Goal: Information Seeking & Learning: Learn about a topic

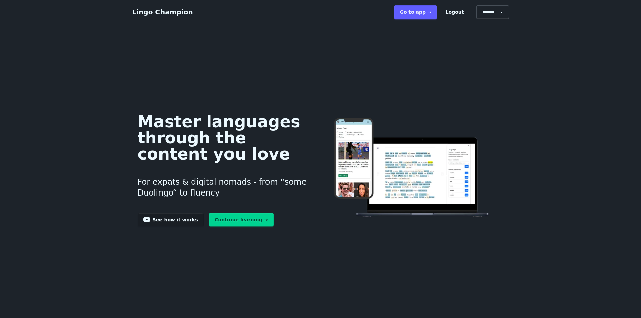
click at [232, 221] on link "Continue learning →" at bounding box center [241, 219] width 65 height 13
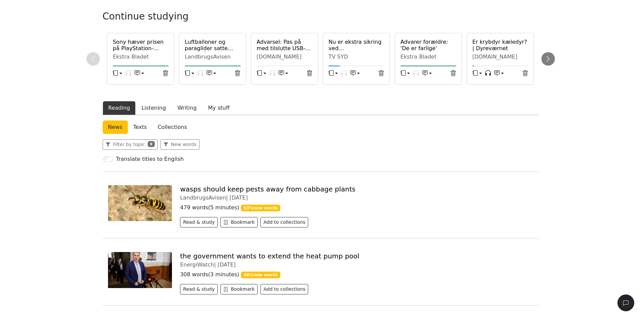
scroll to position [67, 0]
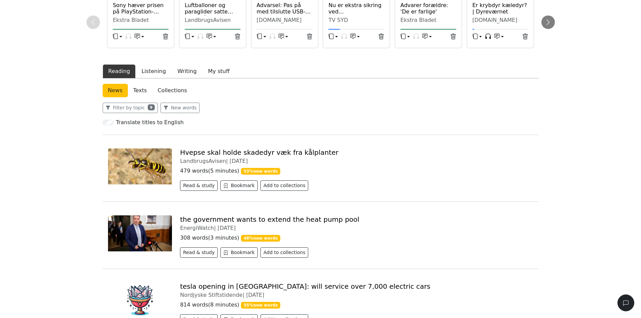
click at [219, 154] on link "Hvepse skal holde skadedyr væk fra kålplanter" at bounding box center [259, 152] width 158 height 8
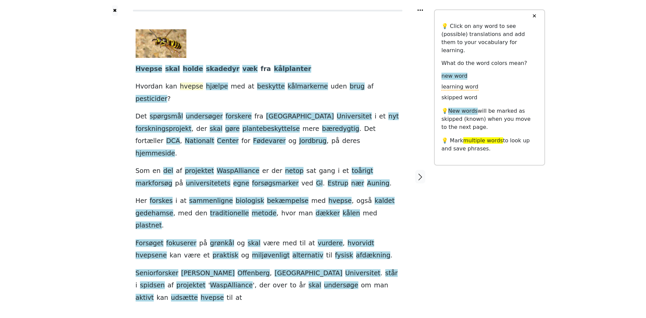
click at [185, 87] on span "hvepse" at bounding box center [191, 86] width 23 height 8
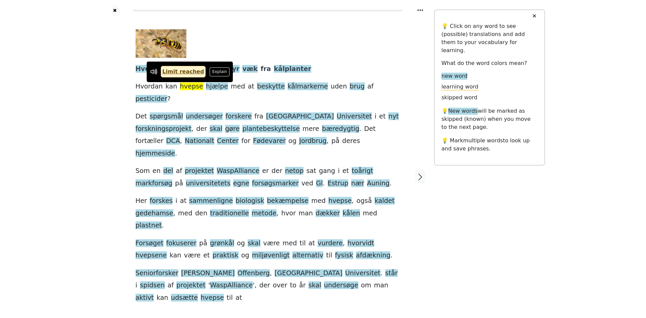
click at [185, 87] on span "hvepse" at bounding box center [191, 86] width 23 height 8
click at [91, 90] on div "✖ Hvepse skal holde skadedyr væk fra kålplanter Hvordan kan hvepse hjælpe med a…" at bounding box center [323, 180] width 646 height 361
click at [384, 11] on div at bounding box center [267, 11] width 269 height 2
click at [210, 72] on button "Explain" at bounding box center [220, 71] width 20 height 9
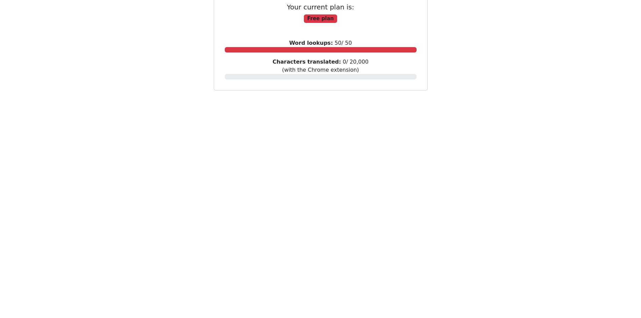
scroll to position [127, 0]
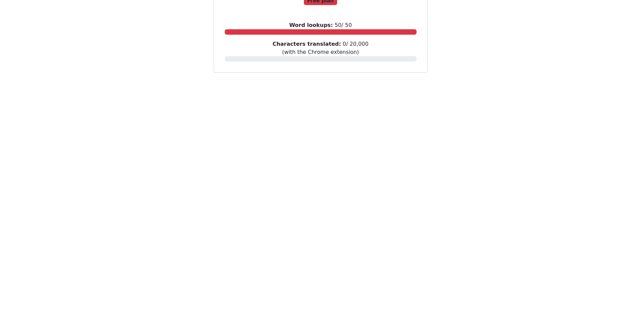
click at [349, 78] on div "Your current plan is: Free plan Word lookups: 50 / 50 Characters translated: 0 …" at bounding box center [321, 26] width 222 height 104
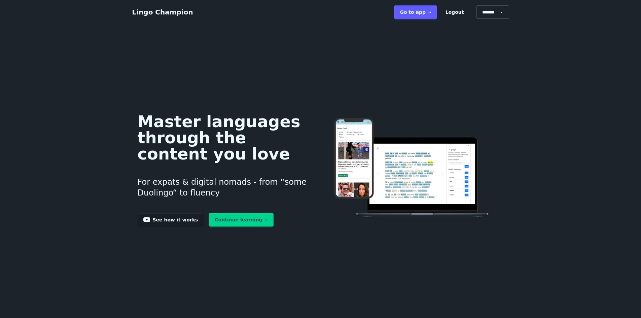
click at [229, 219] on link "Continue learning →" at bounding box center [241, 219] width 65 height 13
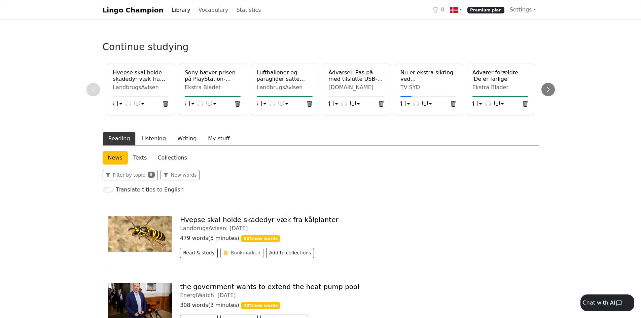
click at [212, 217] on link "Hvepse skal holde skadedyr væk fra kålplanter" at bounding box center [259, 220] width 158 height 8
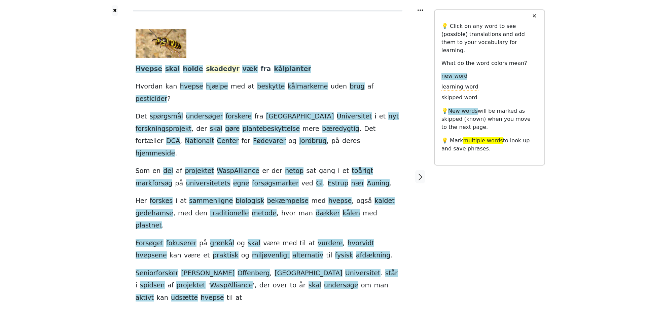
click at [209, 69] on span "skadedyr" at bounding box center [223, 69] width 34 height 8
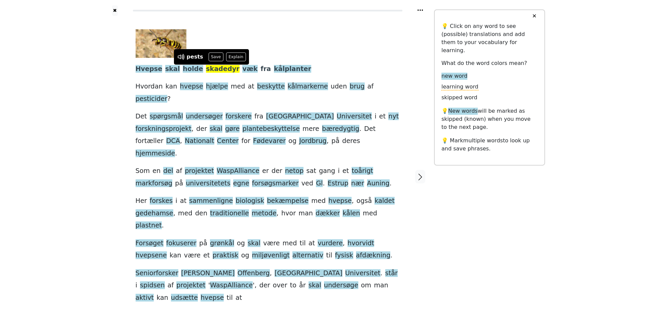
click at [405, 51] on div "Hvepse skal holde skadedyr væk fra kålplanter Hvordan kan hvepse hjælpe med at …" at bounding box center [267, 176] width 277 height 321
click at [115, 11] on button "✖" at bounding box center [115, 10] width 6 height 10
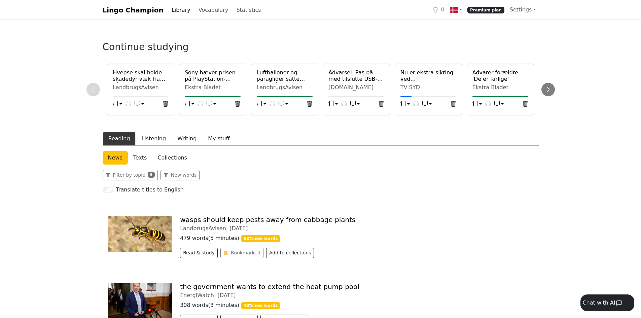
click at [492, 12] on span "Premium plan" at bounding box center [485, 10] width 37 height 7
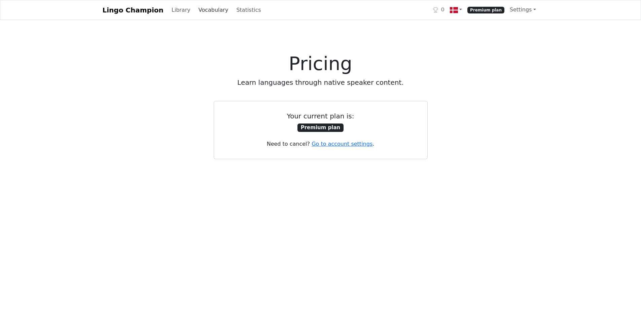
click at [208, 12] on link "Vocabulary" at bounding box center [213, 9] width 35 height 13
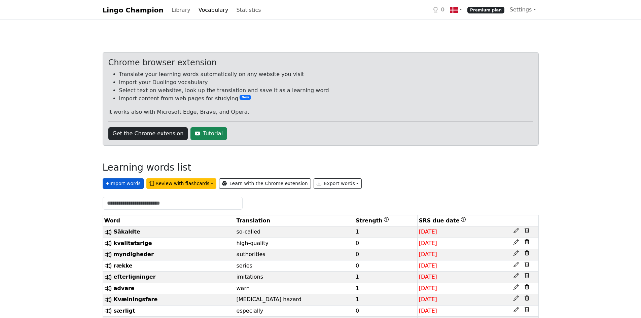
click at [123, 185] on button "+ Import words" at bounding box center [123, 183] width 41 height 10
click at [240, 10] on link "Statistics" at bounding box center [248, 9] width 30 height 13
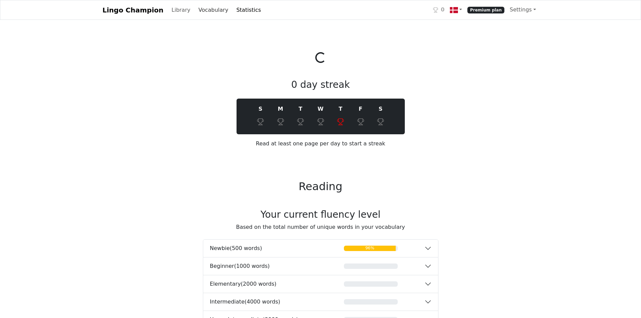
click at [208, 6] on link "Vocabulary" at bounding box center [213, 9] width 35 height 13
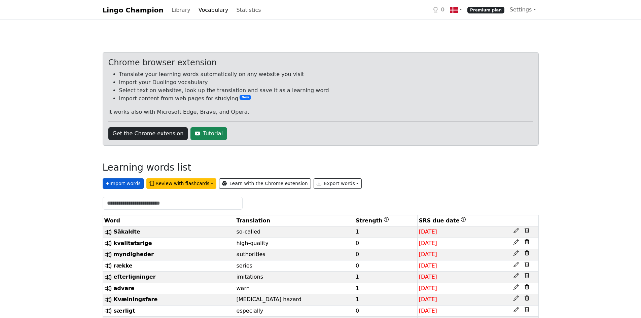
click at [119, 183] on button "+ Import words" at bounding box center [123, 183] width 41 height 10
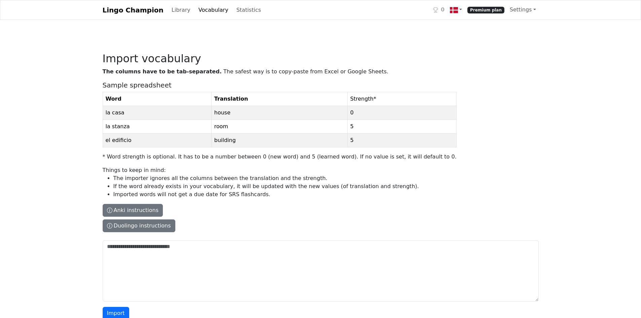
click at [133, 9] on link "Lingo Champion" at bounding box center [133, 9] width 61 height 13
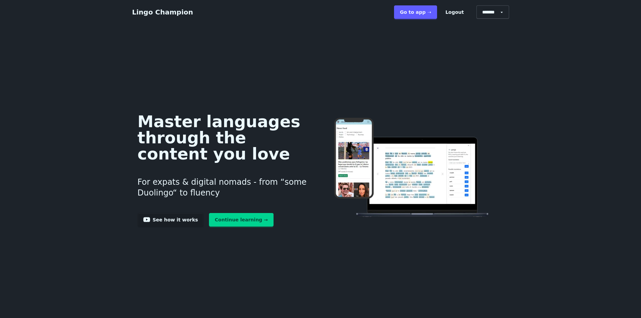
click at [223, 225] on link "Continue learning →" at bounding box center [241, 219] width 65 height 13
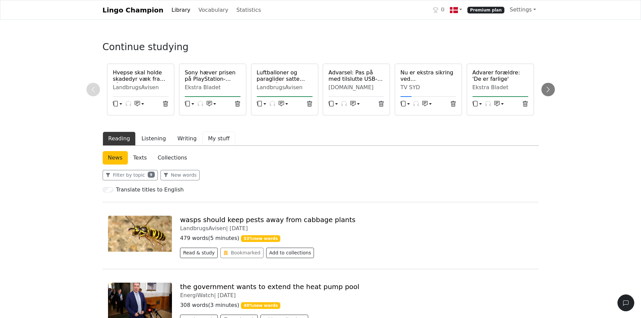
click at [207, 141] on button "My stuff" at bounding box center [218, 139] width 33 height 14
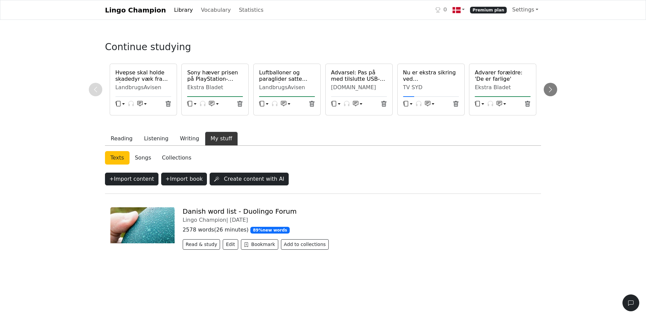
click at [214, 212] on link "Danish word list - Duolingo Forum" at bounding box center [240, 211] width 114 height 8
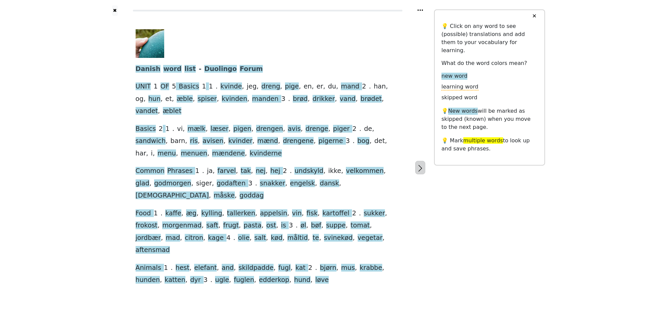
click at [419, 164] on icon "button" at bounding box center [420, 168] width 8 height 8
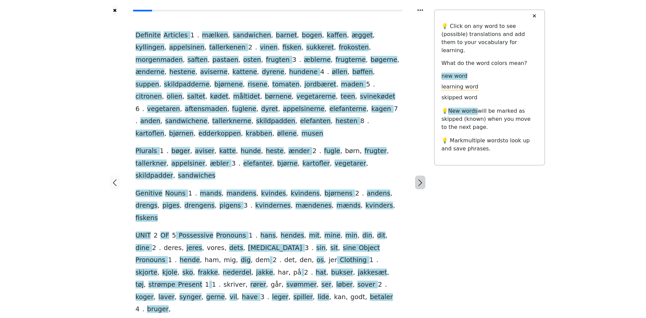
click at [419, 179] on icon "button" at bounding box center [420, 183] width 8 height 8
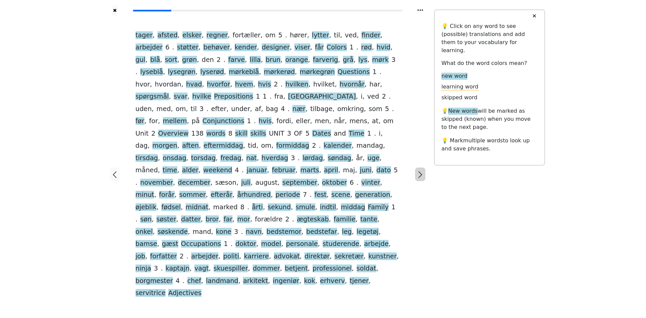
click at [419, 171] on icon "button" at bounding box center [420, 175] width 8 height 8
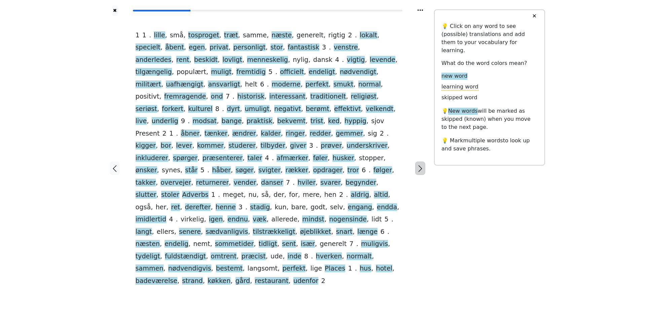
click at [419, 164] on icon "button" at bounding box center [420, 168] width 8 height 8
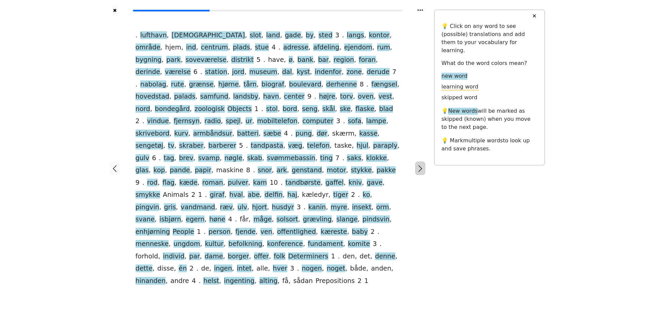
click at [419, 164] on icon "button" at bounding box center [420, 168] width 8 height 8
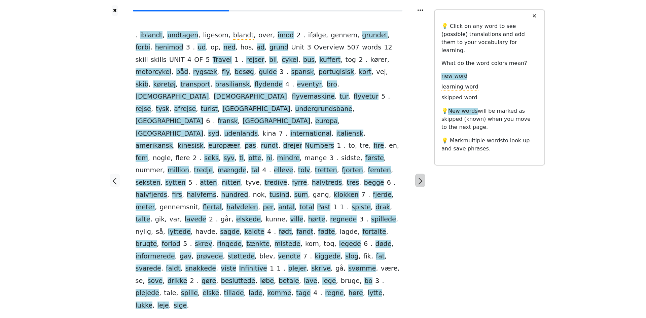
click at [419, 177] on icon "button" at bounding box center [420, 181] width 8 height 8
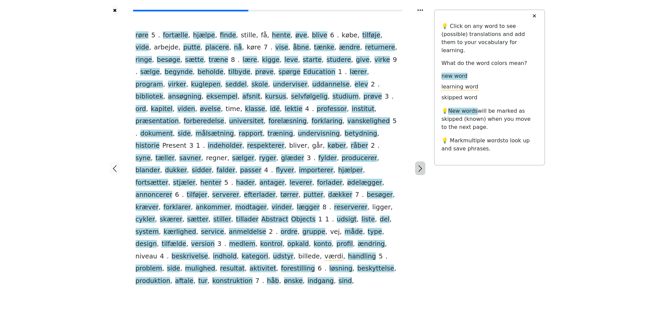
click at [419, 164] on icon "button" at bounding box center [420, 168] width 8 height 8
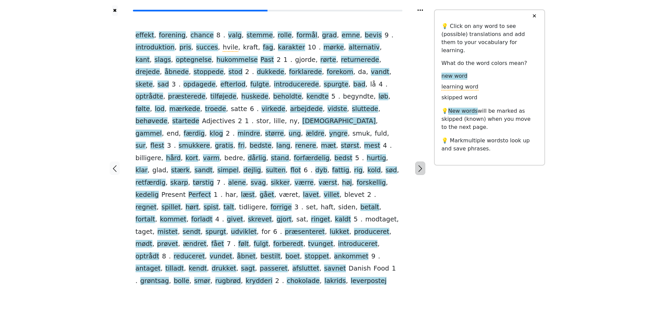
click at [419, 164] on icon "button" at bounding box center [420, 168] width 8 height 8
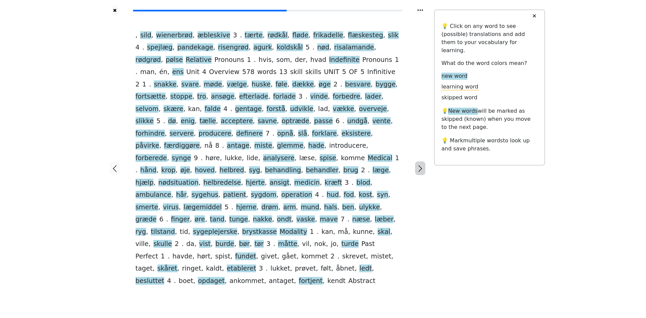
click at [419, 164] on icon "button" at bounding box center [420, 168] width 8 height 8
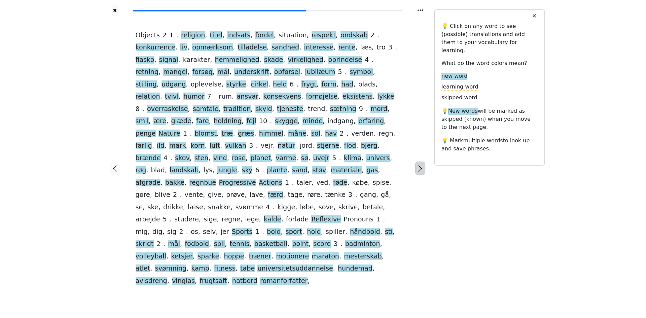
click at [419, 164] on icon "button" at bounding box center [420, 168] width 8 height 8
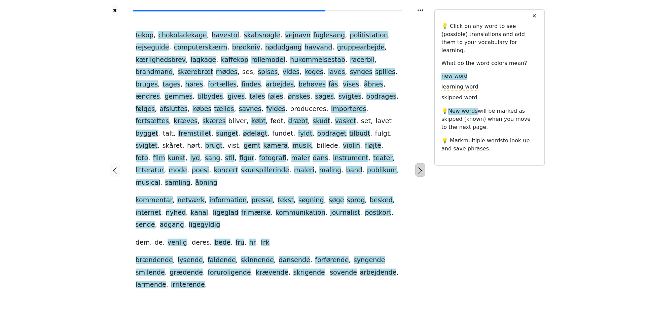
click at [419, 166] on icon "button" at bounding box center [420, 170] width 8 height 8
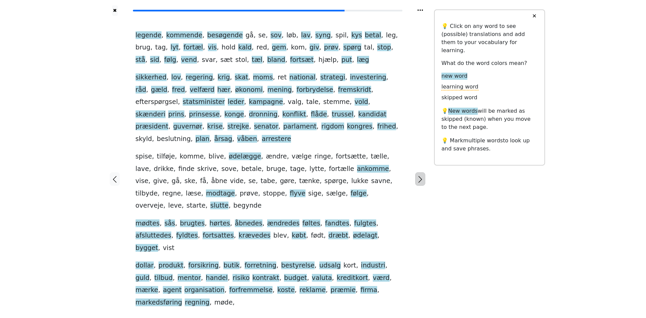
click at [419, 175] on icon "button" at bounding box center [420, 179] width 8 height 8
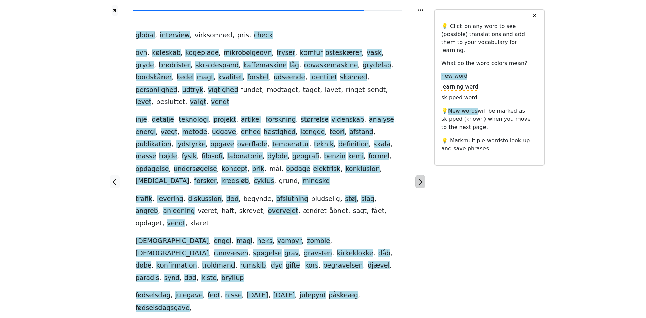
click at [419, 178] on icon "button" at bounding box center [420, 182] width 8 height 8
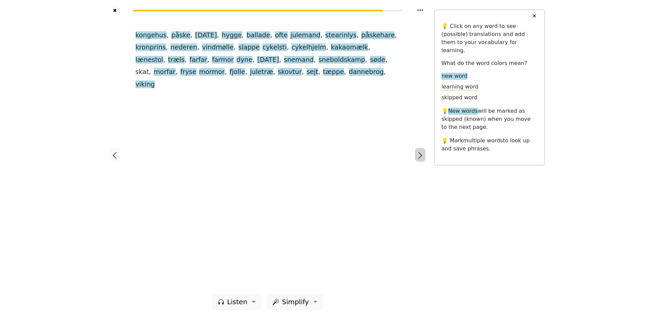
click at [419, 156] on icon "button" at bounding box center [420, 155] width 8 height 8
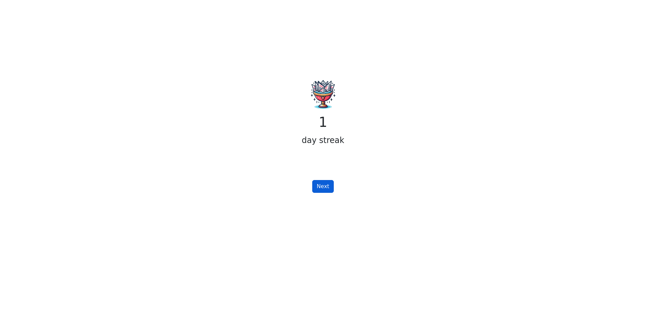
click at [323, 189] on button "Next" at bounding box center [322, 186] width 21 height 13
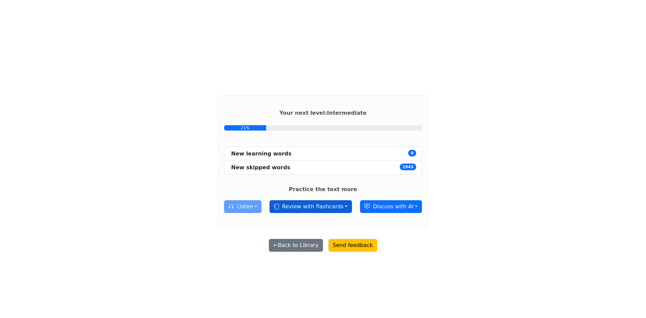
click at [314, 209] on button "Review with flashcards" at bounding box center [310, 206] width 82 height 13
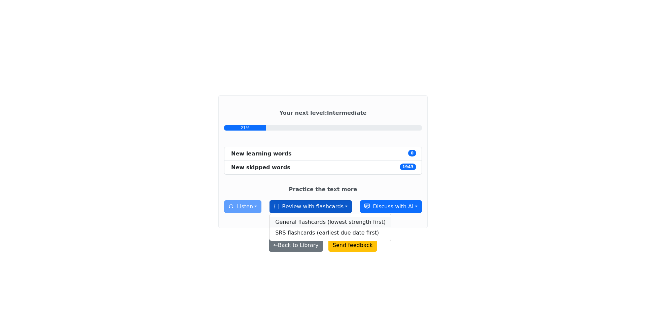
click at [328, 222] on link "General flashcards (lowest strength first)" at bounding box center [330, 222] width 121 height 11
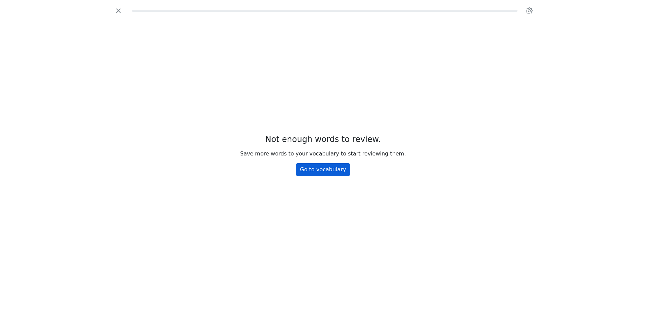
click at [336, 174] on link "Go to vocabulary" at bounding box center [323, 169] width 55 height 13
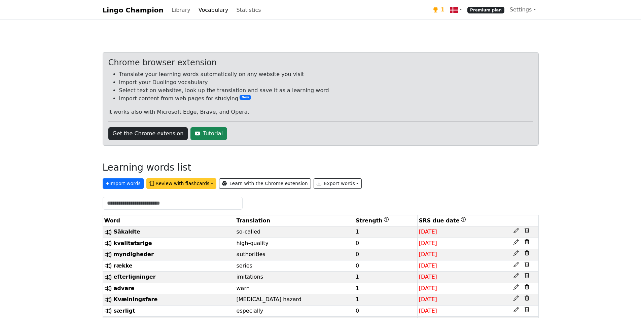
click at [184, 186] on button "Review with flashcards" at bounding box center [181, 183] width 70 height 10
click at [176, 197] on strong "General flashcards (lowest strength first)" at bounding box center [215, 197] width 126 height 6
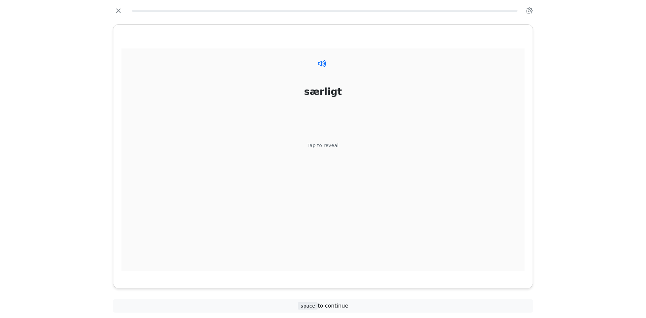
click at [319, 63] on icon at bounding box center [320, 63] width 5 height 5
click at [325, 146] on div "Tap to reveal" at bounding box center [322, 145] width 31 height 7
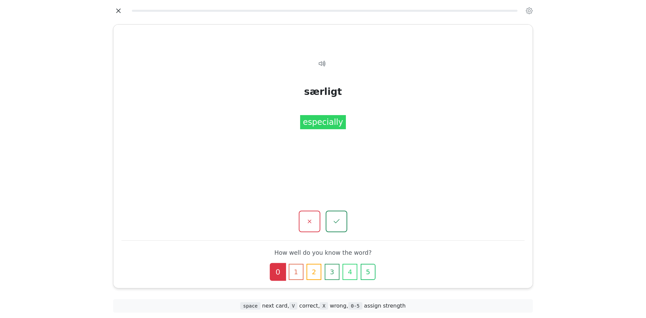
click at [117, 12] on icon "button" at bounding box center [118, 10] width 4 height 4
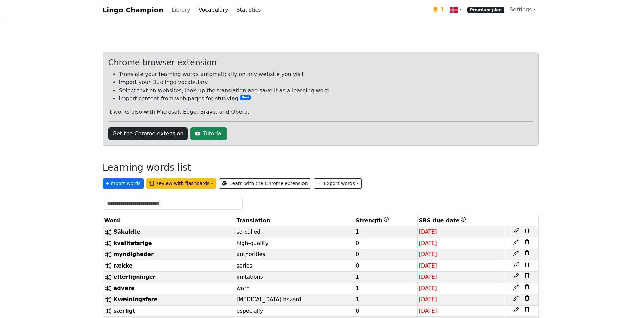
click at [233, 9] on link "Statistics" at bounding box center [248, 9] width 30 height 13
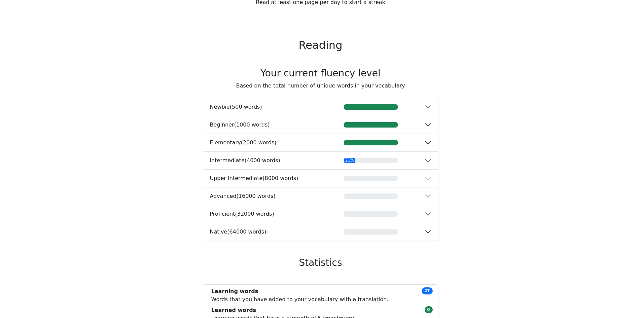
scroll to position [135, 0]
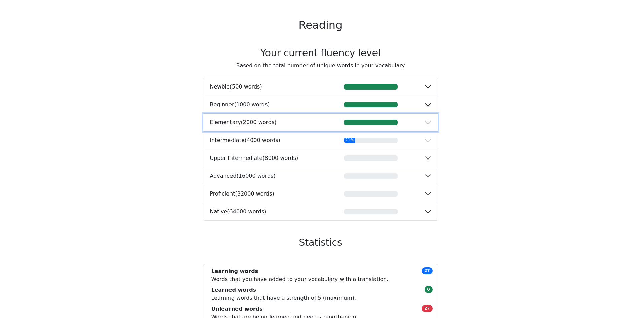
click at [427, 123] on button "Elementary ( 2000 words )" at bounding box center [320, 122] width 235 height 17
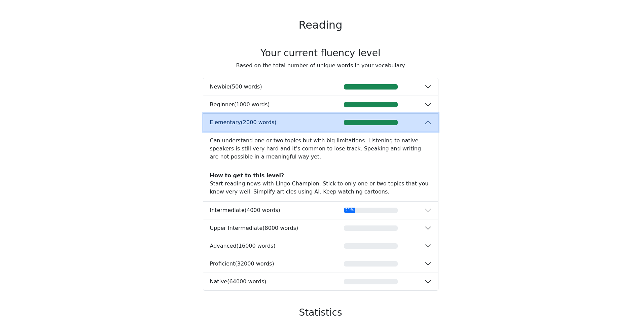
click at [435, 122] on button "Elementary ( 2000 words )" at bounding box center [320, 122] width 235 height 17
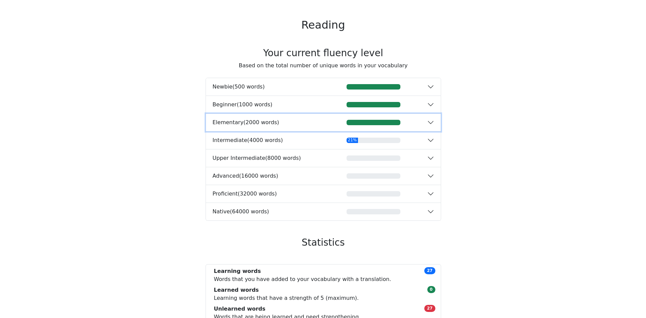
scroll to position [0, 0]
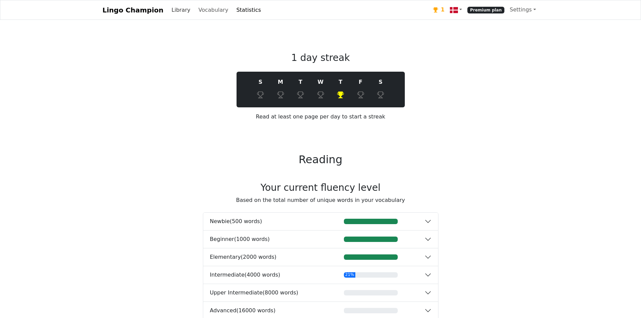
click at [173, 9] on link "Library" at bounding box center [181, 9] width 24 height 13
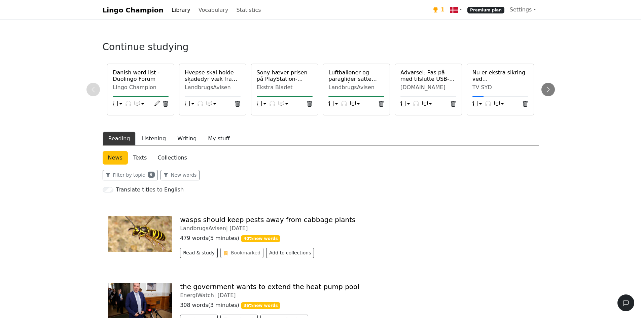
click at [152, 230] on img at bounding box center [140, 234] width 64 height 36
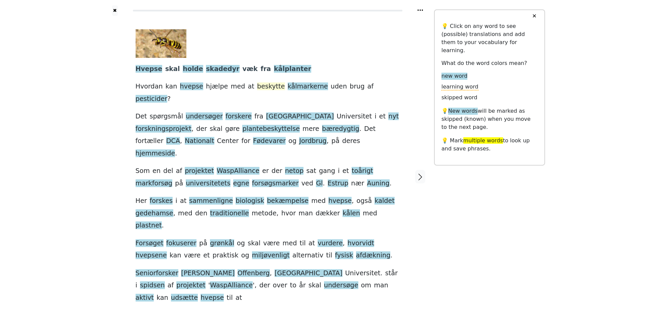
click at [257, 88] on span "beskytte" at bounding box center [271, 86] width 28 height 8
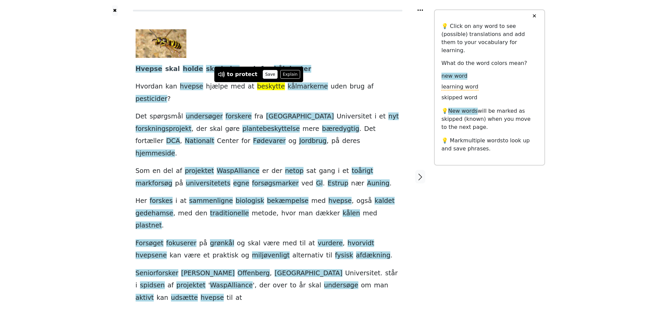
click at [263, 75] on button "Save" at bounding box center [270, 74] width 15 height 9
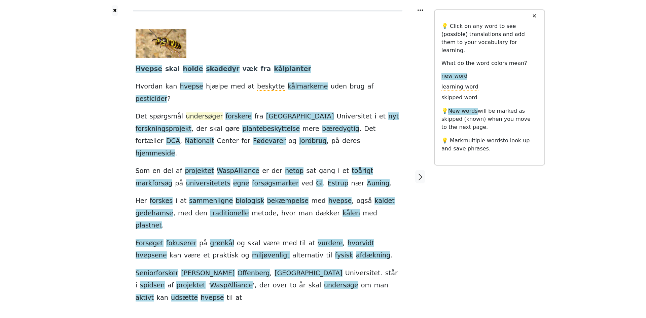
click at [199, 112] on span "undersøger" at bounding box center [204, 116] width 37 height 8
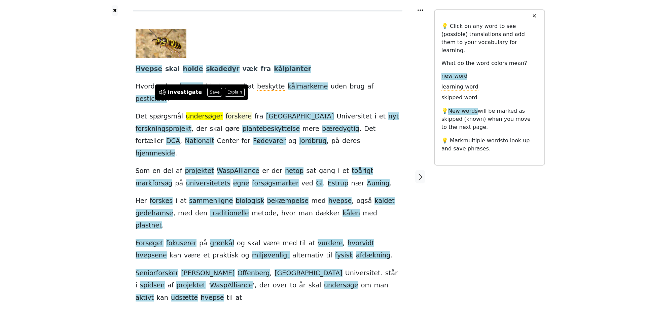
click at [231, 112] on span "forskere" at bounding box center [238, 116] width 26 height 8
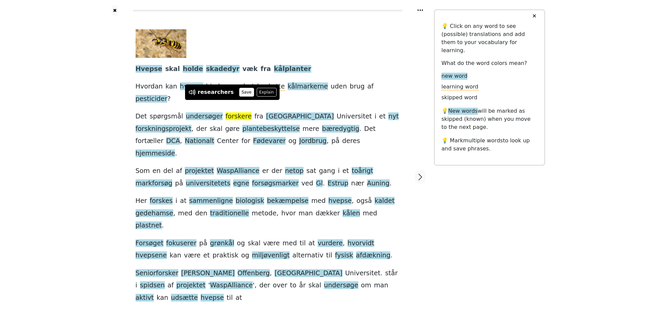
click at [239, 91] on button "Save" at bounding box center [246, 92] width 15 height 9
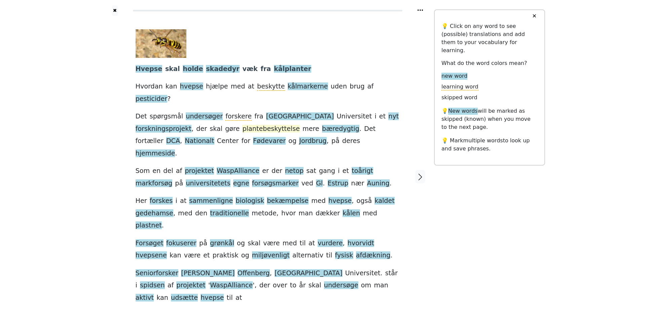
click at [242, 125] on span "plantebeskyttelse" at bounding box center [271, 129] width 58 height 8
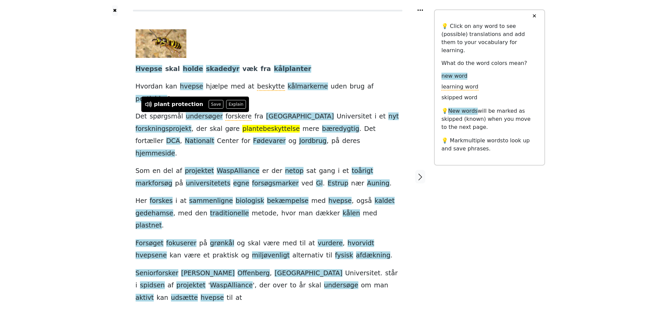
click at [96, 142] on div "✖ Hvepse skal holde skadedyr væk fra kålplanter Hvordan kan hvepse hjælpe med a…" at bounding box center [323, 180] width 646 height 361
click at [15, 130] on div "✖ Hvepse skal holde skadedyr væk fra kålplanter Hvordan kan hvepse hjælpe med a…" at bounding box center [323, 180] width 646 height 361
click at [322, 125] on span "bæredygtig" at bounding box center [340, 129] width 37 height 8
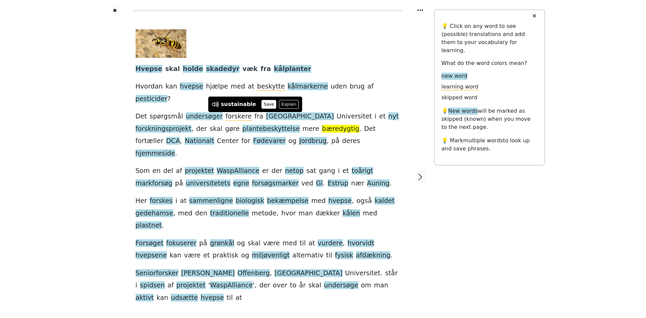
click at [264, 107] on button "Save" at bounding box center [268, 104] width 15 height 9
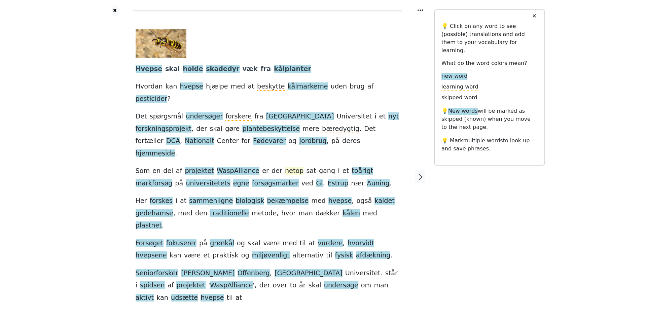
click at [285, 167] on span "netop" at bounding box center [294, 171] width 18 height 8
click at [276, 135] on button "Save" at bounding box center [280, 134] width 15 height 9
click at [351, 167] on span "toårigt" at bounding box center [362, 171] width 22 height 8
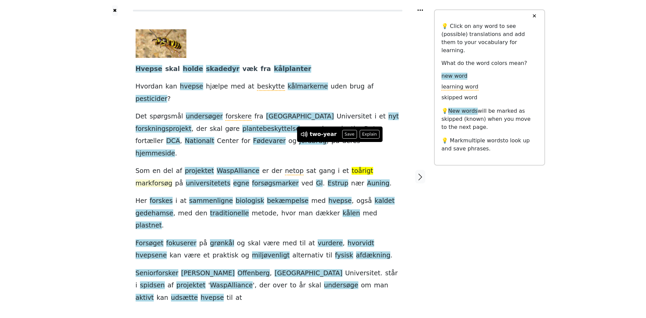
click at [173, 179] on span "markforsøg" at bounding box center [154, 183] width 37 height 8
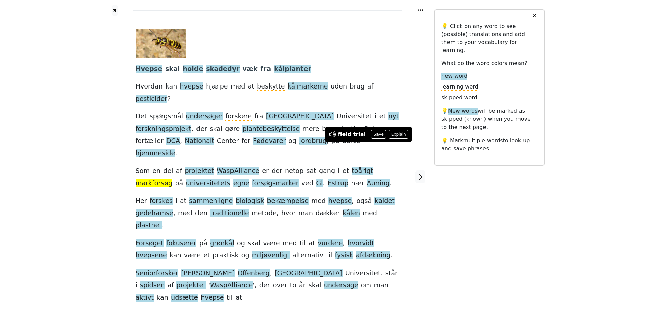
click at [455, 210] on div "✖ Hvepse skal holde skadedyr væk fra kålplanter Hvordan kan hvepse hjælpe med a…" at bounding box center [323, 180] width 444 height 361
click at [195, 197] on span "sammenligne" at bounding box center [211, 201] width 44 height 8
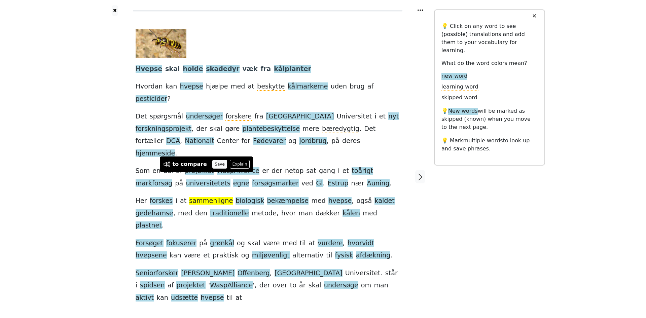
click at [212, 163] on button "Save" at bounding box center [219, 164] width 15 height 9
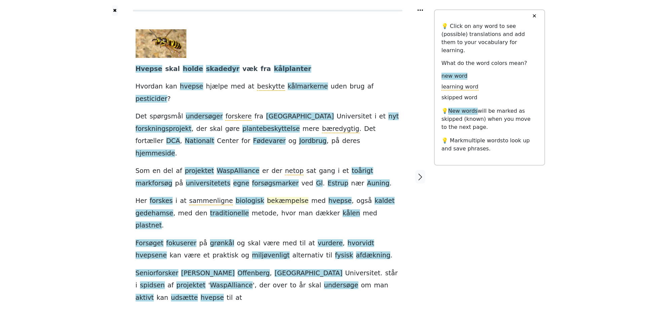
click at [271, 197] on span "bekæmpelse" at bounding box center [288, 201] width 42 height 8
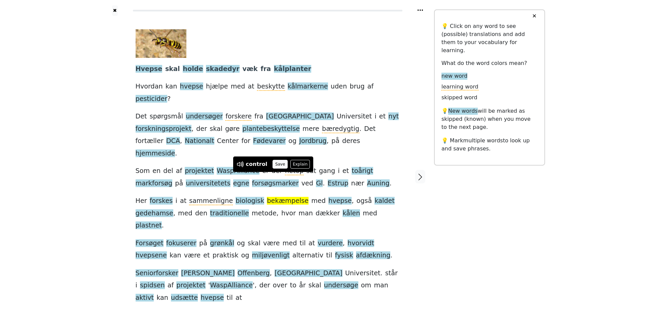
click at [278, 163] on button "Save" at bounding box center [279, 164] width 15 height 9
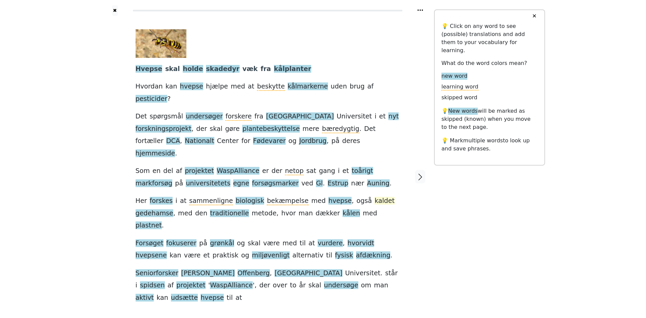
click at [374, 197] on span "kaldet" at bounding box center [384, 201] width 20 height 8
click at [386, 195] on div "Hvepse skal holde skadedyr væk fra kålplanter Hvordan kan hvepse hjælpe med at …" at bounding box center [268, 166] width 264 height 274
click at [173, 209] on span "gedehamse" at bounding box center [155, 213] width 38 height 8
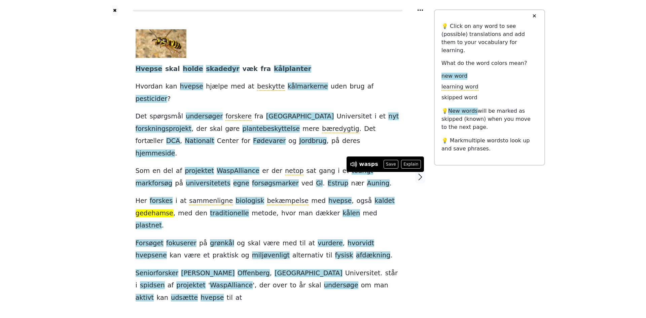
click at [426, 190] on div at bounding box center [420, 176] width 28 height 321
click at [252, 209] on span "metode" at bounding box center [264, 213] width 25 height 8
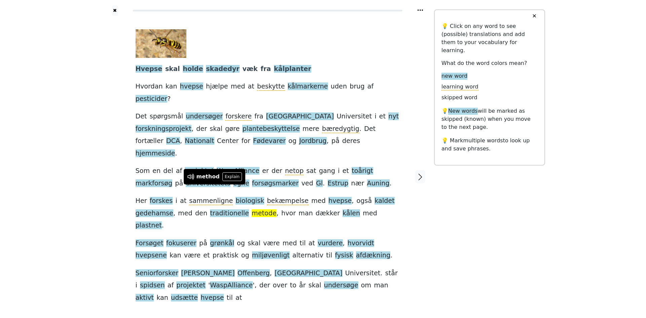
click at [63, 185] on div "✖ Hvepse skal holde skadedyr væk fra kålplanter Hvordan kan hvepse hjælpe med a…" at bounding box center [323, 180] width 646 height 361
click at [486, 201] on div "✖ Hvepse skal holde skadedyr væk fra kålplanter Hvordan kan hvepse hjælpe med a…" at bounding box center [323, 180] width 444 height 361
click at [315, 209] on span "dækker" at bounding box center [327, 213] width 24 height 8
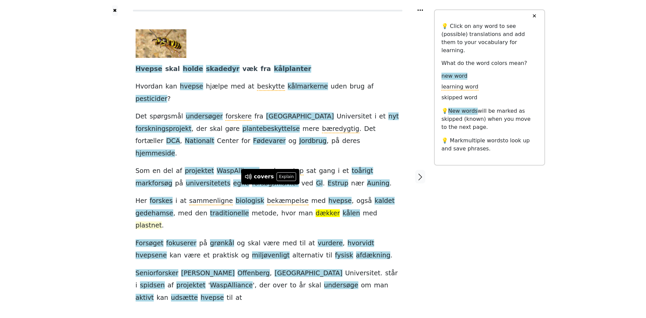
click at [162, 221] on span "plastnet" at bounding box center [149, 225] width 26 height 8
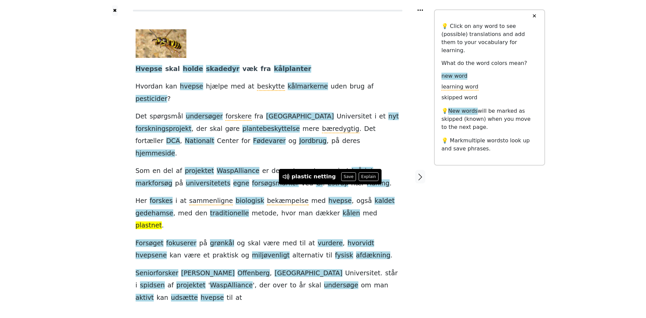
click at [416, 206] on div at bounding box center [420, 176] width 28 height 321
click at [252, 251] on span "miljøvenligt" at bounding box center [271, 255] width 38 height 8
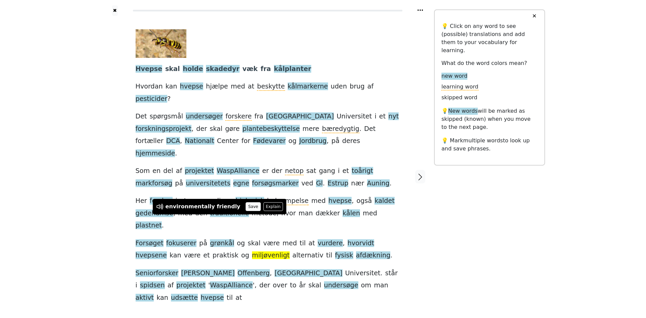
click at [246, 208] on button "Save" at bounding box center [253, 206] width 15 height 9
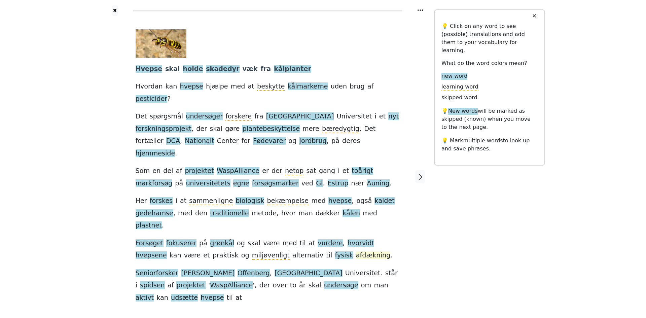
click at [356, 251] on span "afdækning" at bounding box center [373, 255] width 34 height 8
click at [440, 226] on div "✖ Hvepse skal holde skadedyr væk fra kålplanter Hvordan kan hvepse hjælpe med a…" at bounding box center [323, 180] width 444 height 361
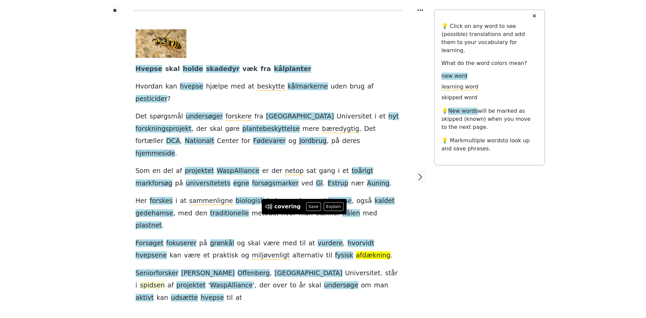
click at [165, 281] on span "spidsen" at bounding box center [152, 285] width 25 height 8
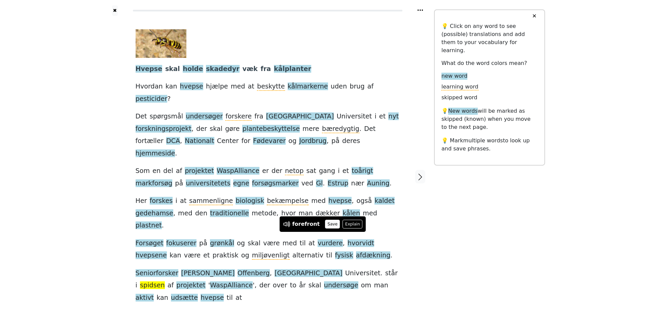
click at [329, 223] on button "Save" at bounding box center [332, 224] width 15 height 9
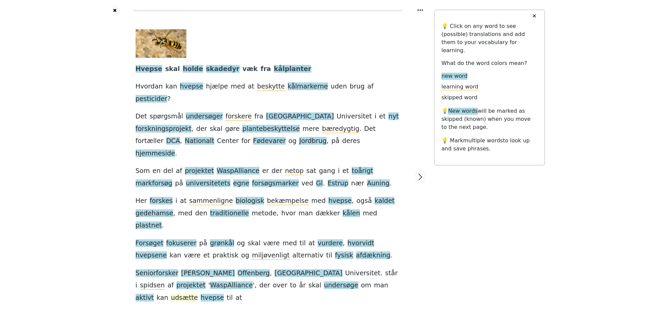
click at [198, 294] on span "udsætte" at bounding box center [184, 298] width 27 height 8
click at [342, 237] on button "Save" at bounding box center [349, 236] width 15 height 9
click at [422, 173] on icon "button" at bounding box center [420, 177] width 8 height 8
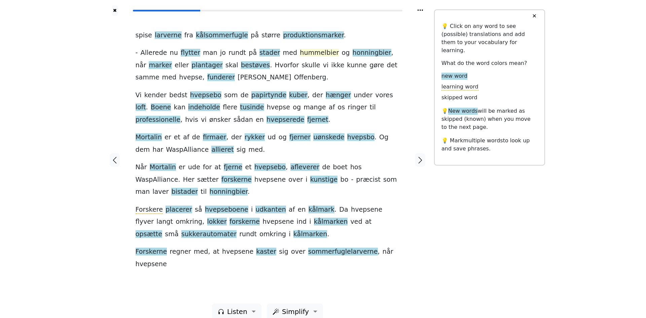
click at [300, 57] on span "hummelbier" at bounding box center [319, 53] width 39 height 8
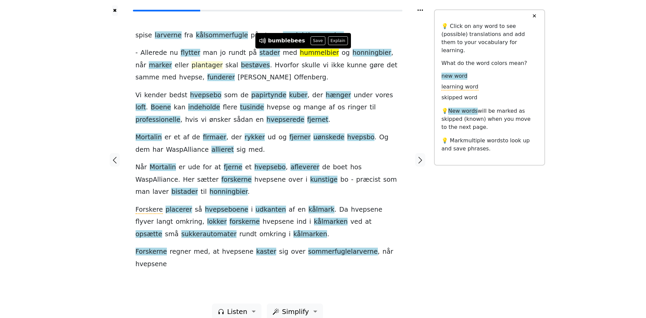
click at [191, 68] on span "plantager" at bounding box center [206, 65] width 31 height 8
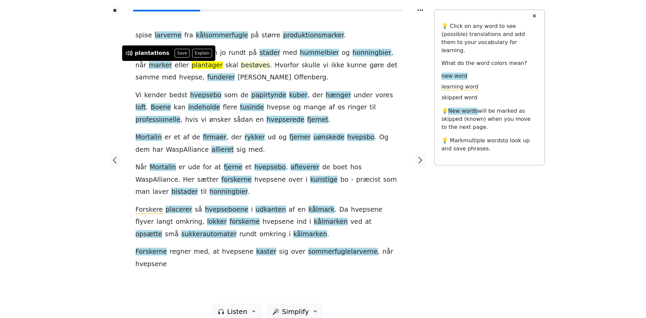
click at [241, 69] on span "bestøves" at bounding box center [255, 65] width 29 height 8
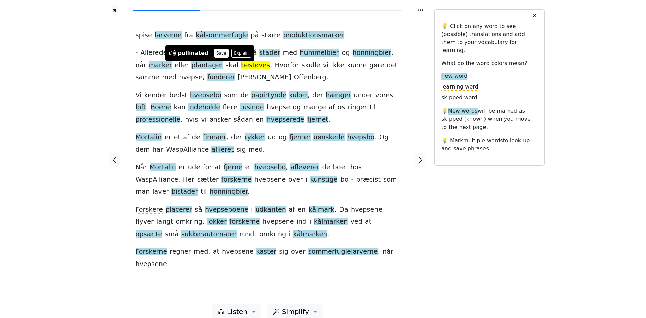
click at [219, 55] on button "Save" at bounding box center [221, 53] width 15 height 9
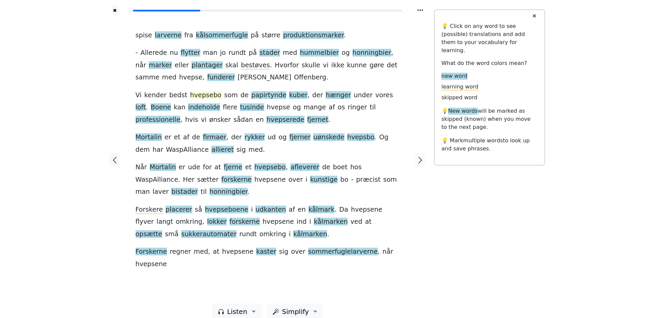
click at [201, 99] on span "hvepsebo" at bounding box center [205, 95] width 31 height 8
click at [74, 104] on div "✖ spise larverne fra kålsommerfugle på større produktionsmarker . - Allerede nu…" at bounding box center [323, 164] width 646 height 328
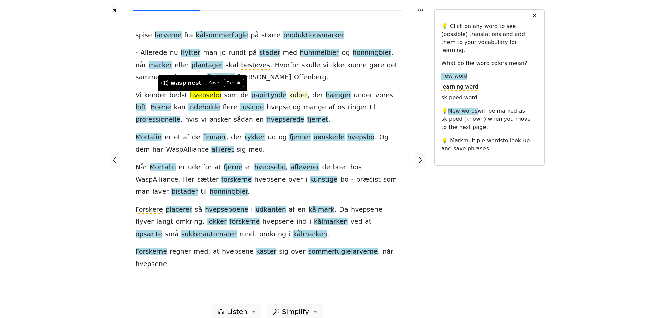
click at [289, 99] on span "kuber" at bounding box center [298, 95] width 18 height 8
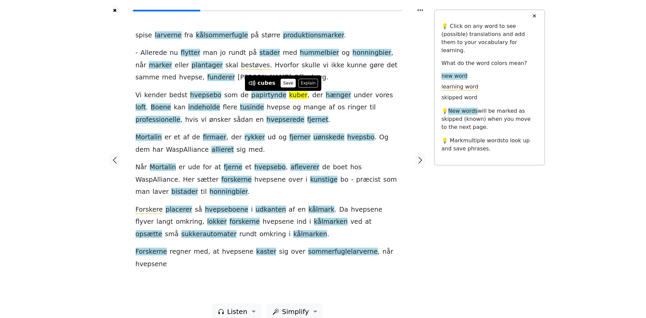
click at [281, 79] on button "Save" at bounding box center [288, 83] width 15 height 9
click at [171, 103] on span "Boene" at bounding box center [161, 107] width 21 height 8
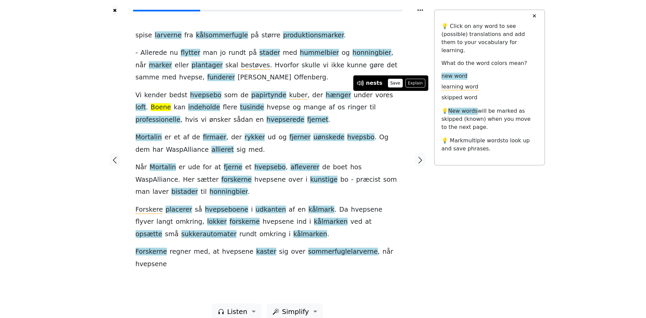
click at [393, 80] on button "Save" at bounding box center [395, 83] width 15 height 9
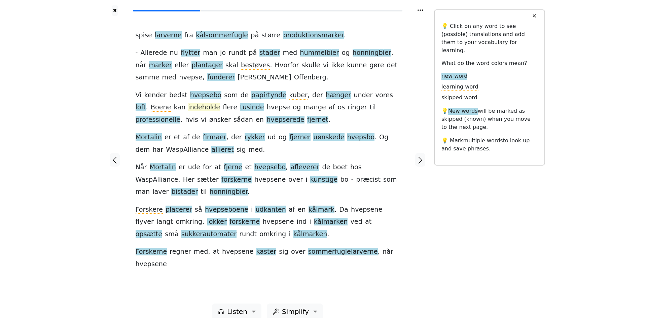
click at [188, 110] on span "indeholde" at bounding box center [204, 107] width 32 height 8
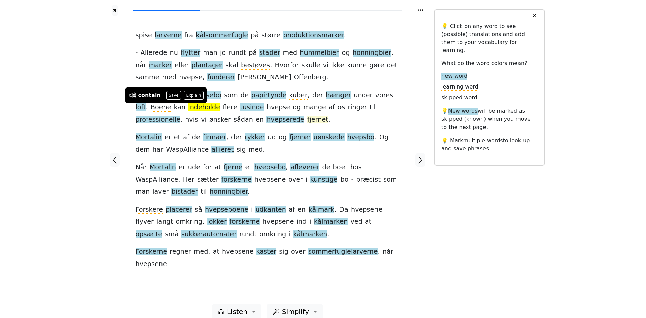
click at [307, 123] on span "fjernet" at bounding box center [317, 120] width 21 height 8
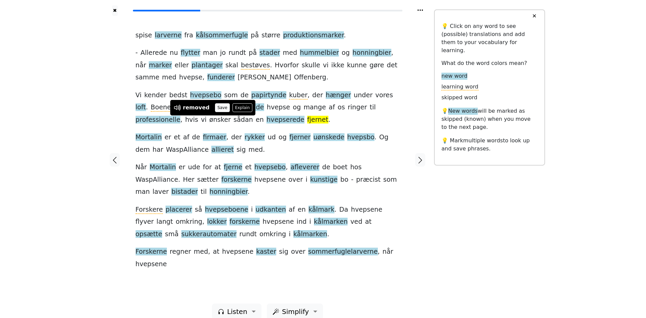
click at [221, 109] on button "Save" at bounding box center [222, 107] width 15 height 9
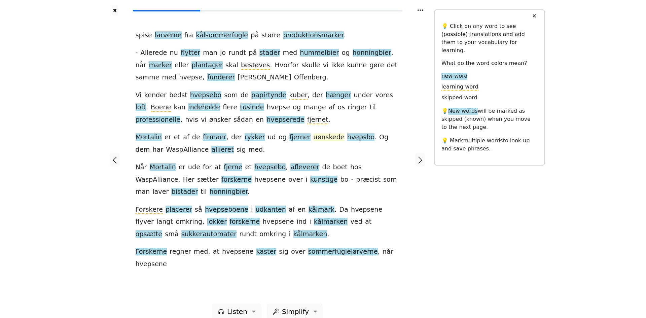
click at [314, 139] on span "uønskede" at bounding box center [328, 137] width 31 height 8
click at [310, 125] on div "undesirable Save Explain" at bounding box center [311, 125] width 88 height 9
click at [318, 124] on button "Save" at bounding box center [325, 125] width 15 height 9
click at [290, 170] on span "afleverer" at bounding box center [304, 167] width 29 height 8
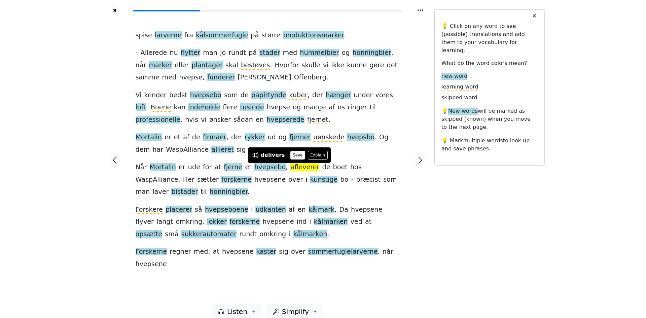
click at [290, 155] on button "Save" at bounding box center [297, 155] width 15 height 9
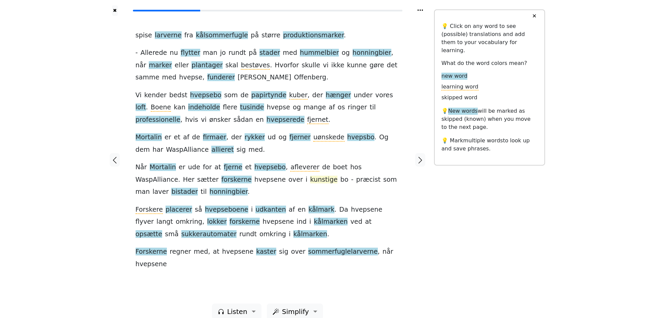
click at [310, 182] on span "kunstige" at bounding box center [324, 180] width 28 height 8
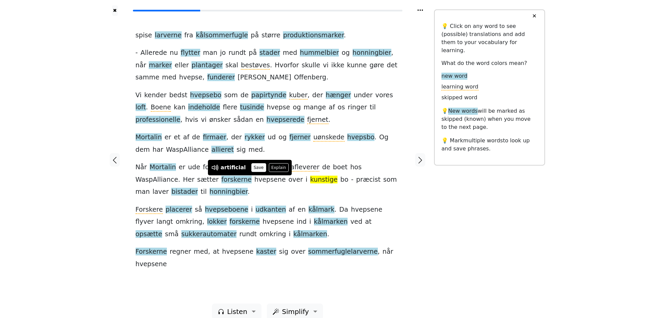
click at [257, 169] on button "Save" at bounding box center [258, 167] width 15 height 9
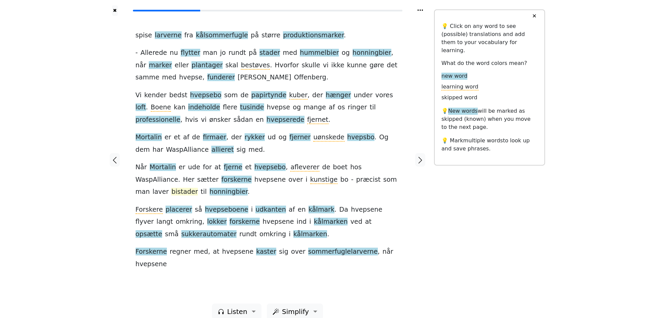
click at [198, 188] on span "bistader" at bounding box center [184, 192] width 27 height 8
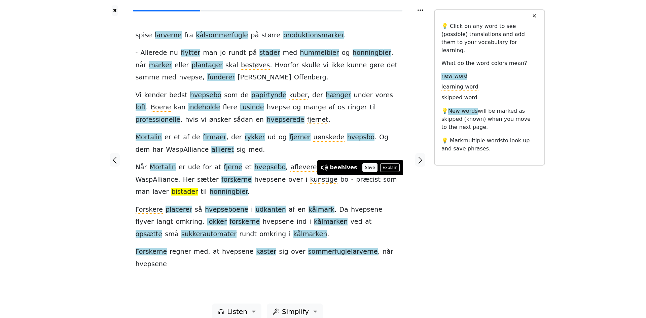
click at [362, 169] on button "Save" at bounding box center [369, 167] width 15 height 9
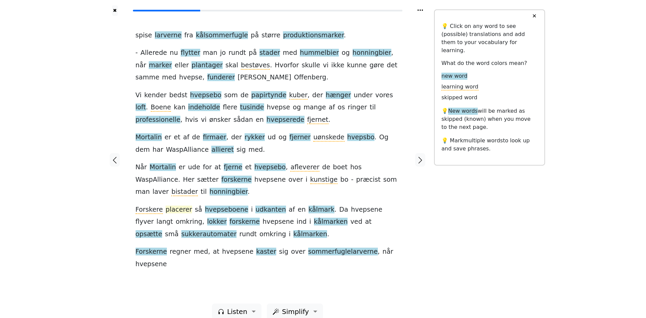
click at [176, 209] on span "placerer" at bounding box center [178, 210] width 27 height 8
click at [149, 213] on span "Forskere" at bounding box center [149, 210] width 27 height 8
click at [118, 218] on div at bounding box center [115, 160] width 28 height 288
click at [258, 207] on span "udkanten" at bounding box center [270, 210] width 31 height 8
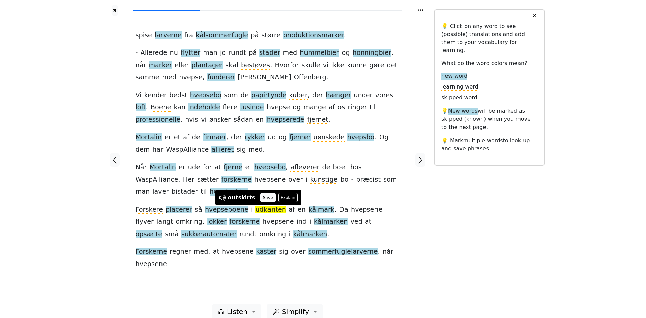
click at [268, 196] on button "Save" at bounding box center [267, 197] width 15 height 9
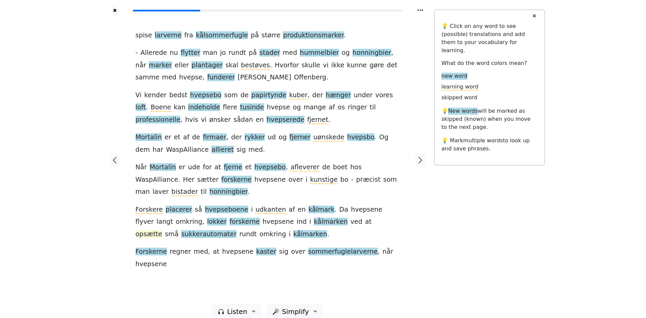
click at [162, 230] on span "opsætte" at bounding box center [149, 234] width 27 height 8
click at [328, 213] on button "Save" at bounding box center [330, 209] width 15 height 9
click at [236, 230] on span "sukkerautomater" at bounding box center [208, 234] width 55 height 8
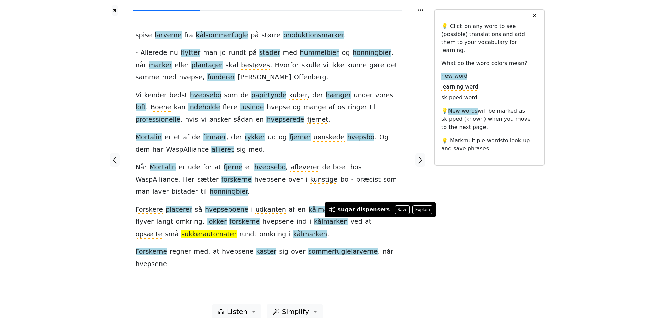
click at [242, 237] on div "spise larverne fra kålsommerfugle på større produktionsmarker . - Allerede nu f…" at bounding box center [268, 149] width 264 height 241
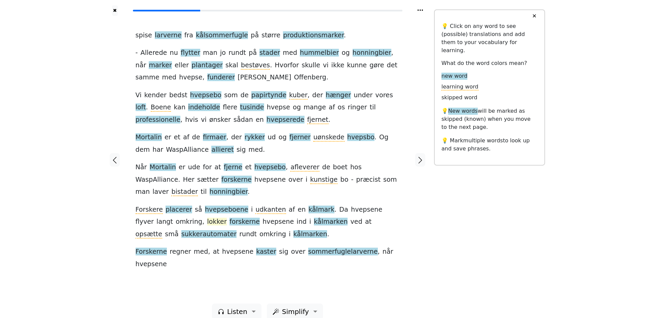
click at [207, 225] on span "lokker" at bounding box center [217, 222] width 20 height 8
click at [229, 223] on span "forskerne" at bounding box center [244, 222] width 30 height 8
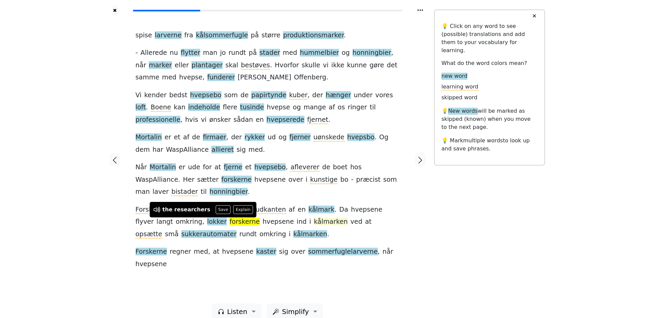
click at [314, 224] on span "kålmarken" at bounding box center [331, 222] width 34 height 8
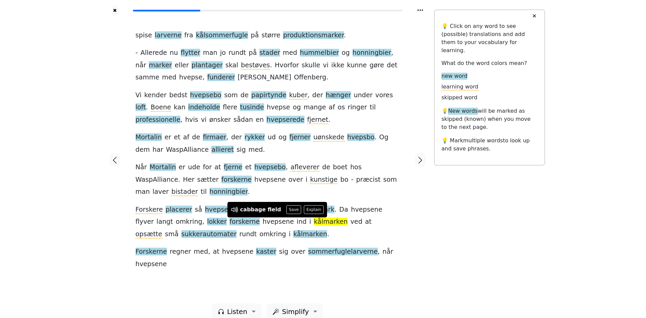
click at [137, 267] on div "spise larverne fra kålsommerfugle på større produktionsmarker . - Allerede nu f…" at bounding box center [267, 160] width 277 height 288
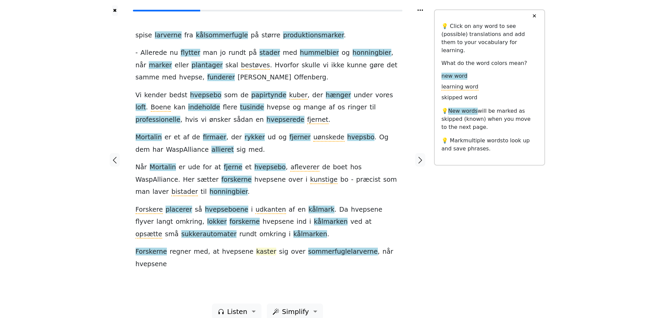
click at [256, 255] on span "kaster" at bounding box center [266, 252] width 20 height 8
click at [248, 273] on div "spise larverne fra kålsommerfugle på større produktionsmarker . - Allerede nu f…" at bounding box center [267, 160] width 277 height 288
click at [419, 160] on button "button" at bounding box center [420, 159] width 10 height 13
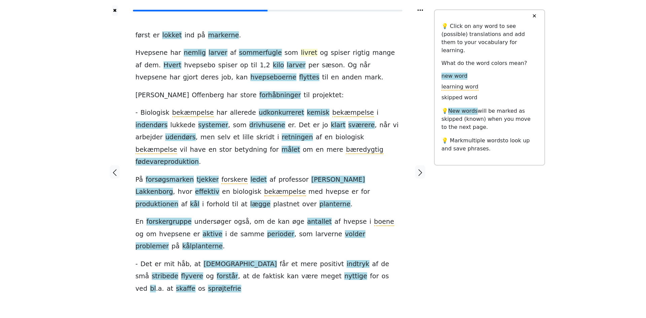
click at [301, 55] on span "livret" at bounding box center [309, 53] width 16 height 8
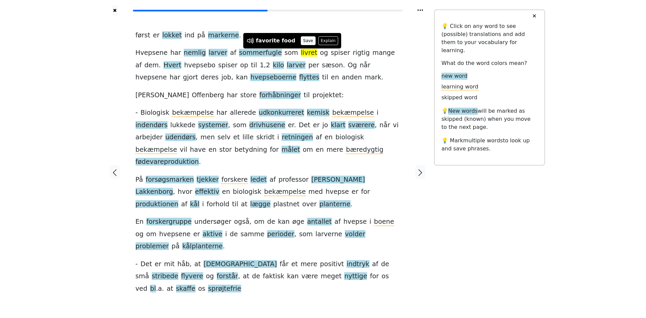
click at [305, 42] on button "Save" at bounding box center [308, 40] width 15 height 9
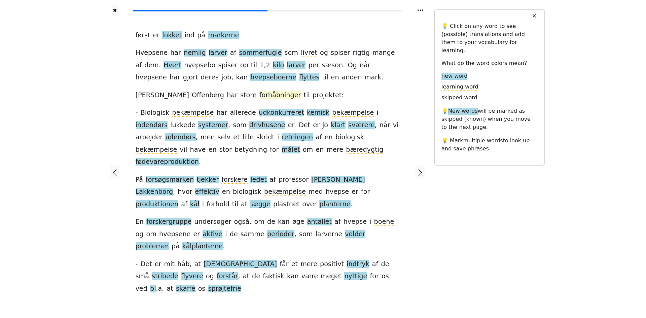
click at [259, 98] on span "forhåbninger" at bounding box center [280, 95] width 42 height 8
click at [247, 81] on button "Save" at bounding box center [248, 83] width 15 height 9
click at [266, 115] on span "udkonkurreret" at bounding box center [281, 113] width 45 height 8
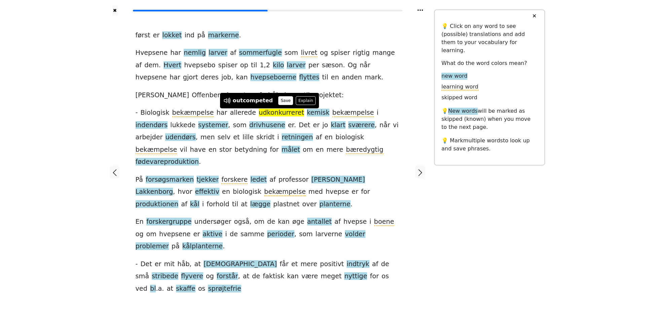
click at [281, 103] on button "Save" at bounding box center [285, 100] width 15 height 9
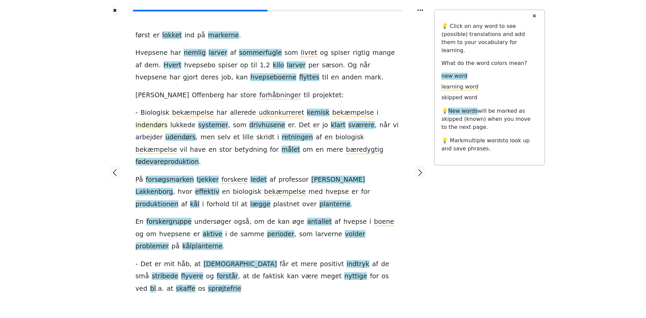
click at [167, 121] on span "indendørs" at bounding box center [152, 125] width 32 height 8
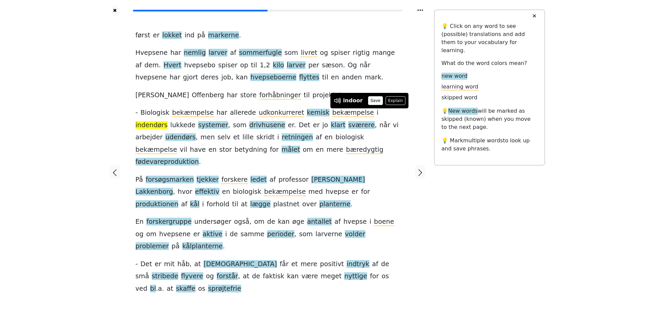
click at [368, 98] on button "Save" at bounding box center [375, 100] width 15 height 9
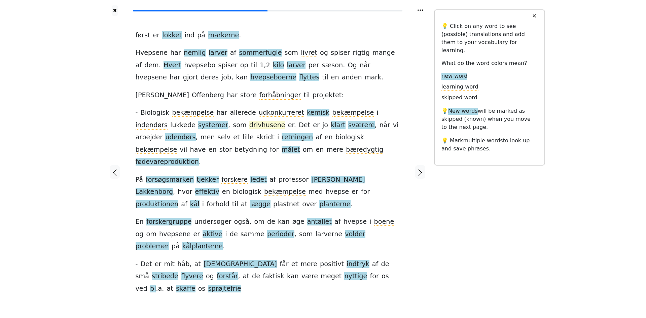
click at [249, 128] on span "drivhusene" at bounding box center [267, 125] width 36 height 8
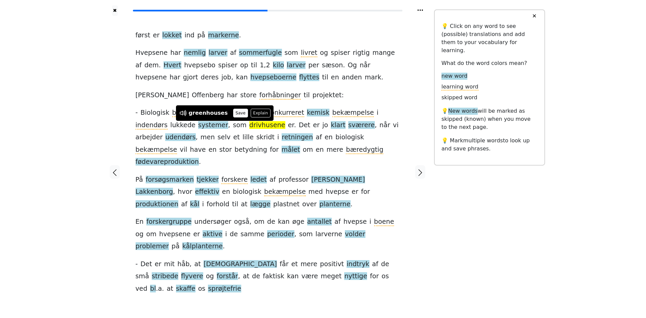
click at [235, 113] on button "Save" at bounding box center [240, 113] width 15 height 9
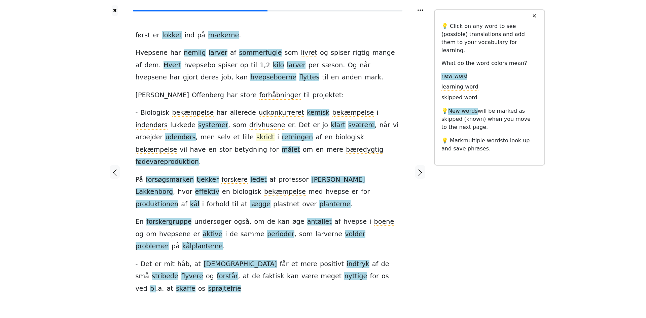
click at [256, 141] on span "skridt" at bounding box center [265, 137] width 18 height 8
click at [282, 139] on span "retningen" at bounding box center [297, 137] width 31 height 8
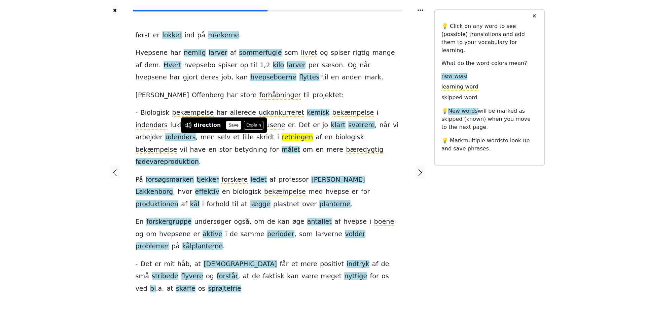
click at [231, 125] on button "Save" at bounding box center [233, 125] width 15 height 9
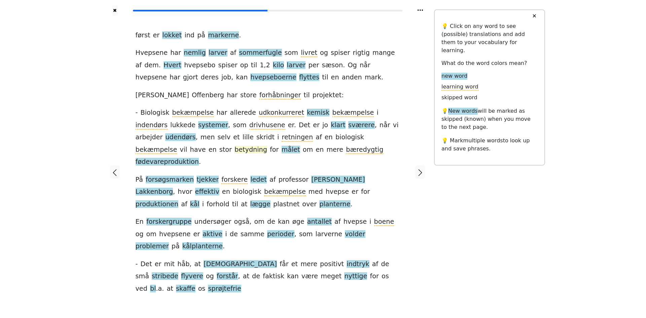
click at [267, 146] on span "betydning" at bounding box center [250, 150] width 33 height 8
click at [133, 148] on div "først er lokket ind på markerne . Hvepsene har nemlig larver af sommerfugle som…" at bounding box center [267, 172] width 277 height 312
click at [199, 158] on span "fødevareproduktion" at bounding box center [167, 162] width 63 height 8
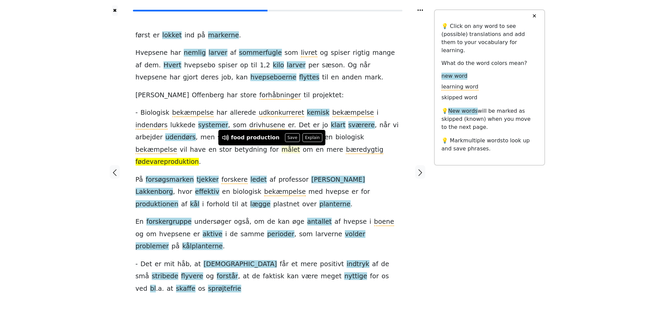
click at [282, 153] on span "målet" at bounding box center [291, 150] width 18 height 8
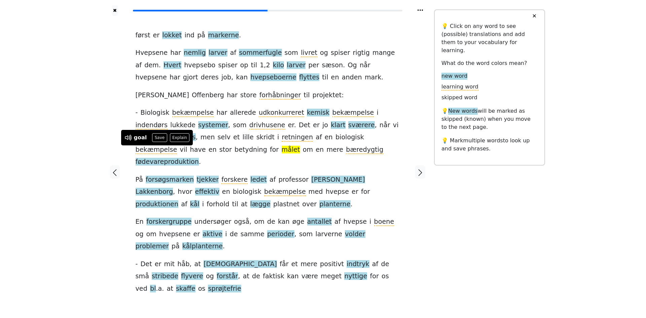
click at [92, 188] on div "✖ først er lokket ind på markerne . Hvepsene har nemlig larver af sommerfugle s…" at bounding box center [323, 176] width 646 height 352
click at [74, 251] on div "✖ først er lokket ind på markerne . Hvepsene har nemlig larver af sommerfugle s…" at bounding box center [323, 176] width 646 height 352
click at [168, 176] on span "forsøgsmarken" at bounding box center [170, 180] width 48 height 8
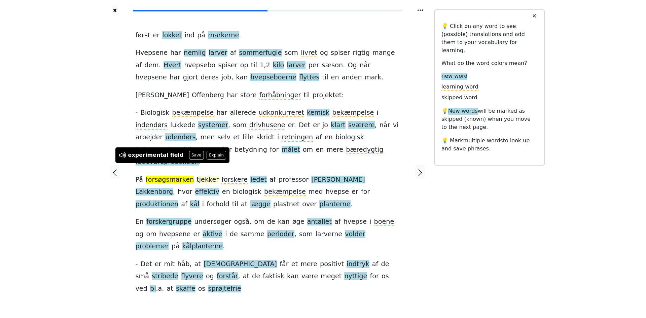
click at [200, 176] on span "tjekker" at bounding box center [207, 180] width 22 height 8
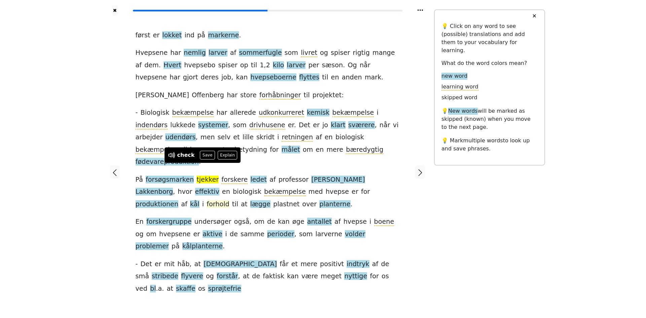
click at [229, 200] on span "forhold" at bounding box center [218, 204] width 23 height 8
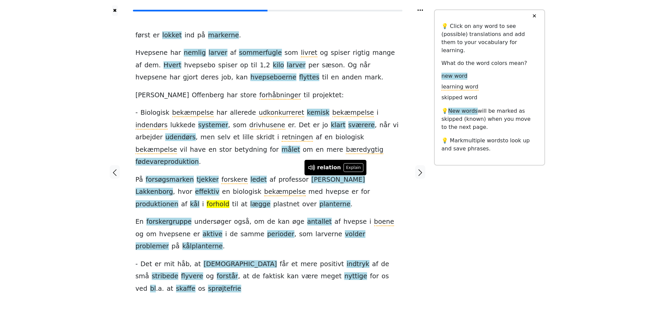
click at [350, 193] on div "først er lokket ind på markerne . Hvepsene har nemlig larver af sommerfugle som…" at bounding box center [268, 161] width 264 height 265
click at [163, 218] on span "forskergruppe" at bounding box center [168, 222] width 45 height 8
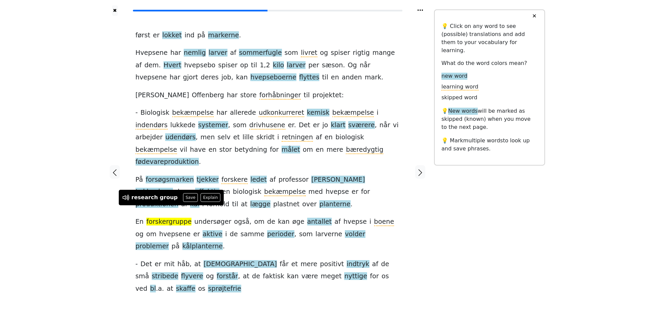
click at [520, 223] on div "✖ først er lokket ind på markerne . Hvepsene har nemlig larver af sommerfugle s…" at bounding box center [323, 176] width 444 height 352
click at [307, 218] on span "antallet" at bounding box center [319, 222] width 25 height 8
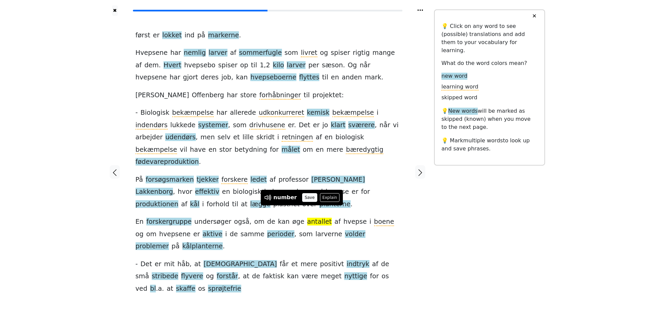
click at [305, 196] on button "Save" at bounding box center [309, 197] width 15 height 9
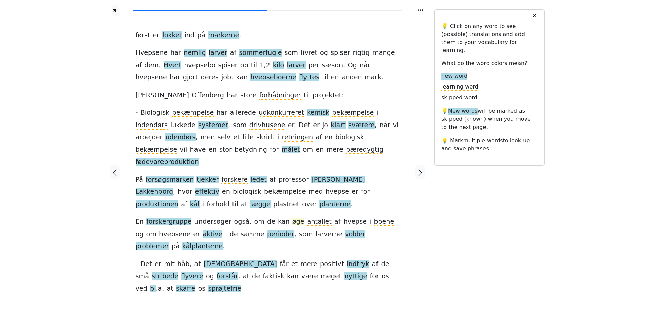
click at [292, 218] on span "øge" at bounding box center [298, 222] width 12 height 8
click at [361, 190] on div "først er lokket ind på markerne . Hvepsene har nemlig larver af sommerfugle som…" at bounding box center [268, 161] width 264 height 265
click at [345, 230] on span "volder" at bounding box center [355, 234] width 20 height 8
click at [311, 211] on button "Save" at bounding box center [314, 209] width 15 height 9
click at [223, 242] on span "kålplanterne" at bounding box center [202, 246] width 40 height 8
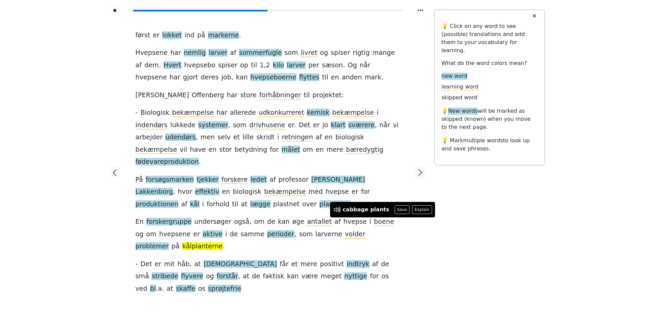
click at [130, 259] on div "først er lokket ind på markerne . Hvepsene har nemlig larver af sommerfugle som…" at bounding box center [267, 172] width 277 height 312
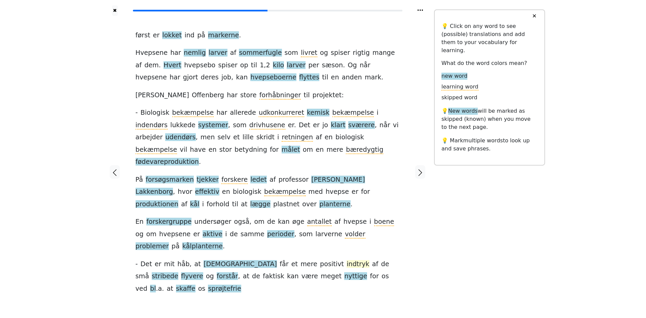
click at [346, 260] on span "indtryk" at bounding box center [357, 264] width 23 height 8
click at [312, 228] on button "Save" at bounding box center [313, 227] width 15 height 9
click at [344, 272] on span "nyttige" at bounding box center [355, 276] width 23 height 8
click at [262, 238] on button "Save" at bounding box center [264, 239] width 15 height 9
click at [195, 285] on span "skaffe" at bounding box center [186, 289] width 20 height 8
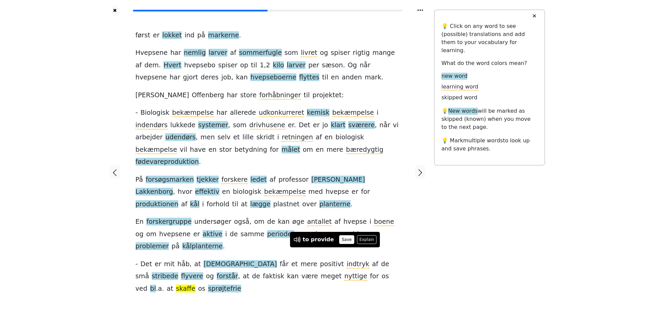
click at [345, 239] on button "Save" at bounding box center [346, 239] width 15 height 9
click at [241, 285] on span "sprøjtefrie" at bounding box center [224, 289] width 33 height 8
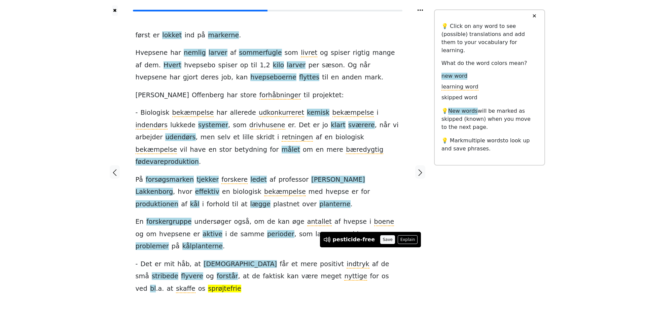
click at [382, 241] on button "Save" at bounding box center [387, 239] width 15 height 9
click at [434, 149] on div at bounding box center [420, 172] width 28 height 312
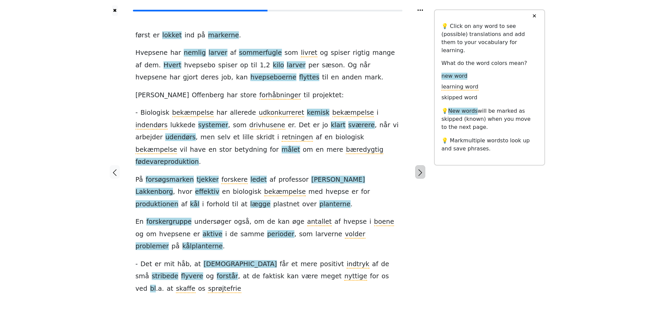
click at [419, 169] on icon "button" at bounding box center [420, 173] width 8 height 8
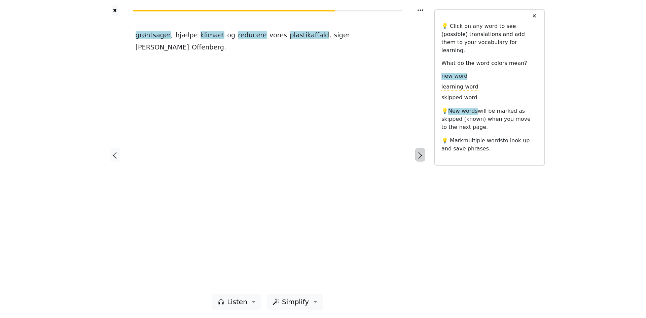
click at [418, 156] on icon "button" at bounding box center [420, 155] width 8 height 8
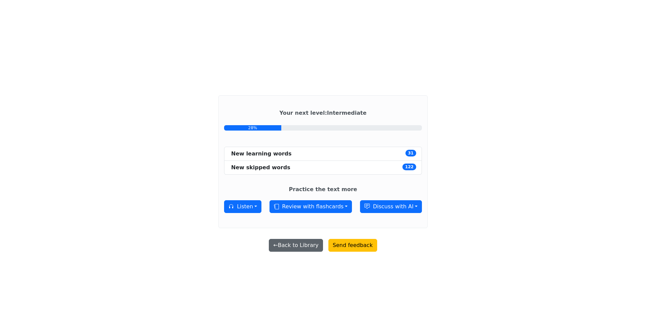
click at [300, 245] on button "← Back to Library" at bounding box center [296, 245] width 54 height 13
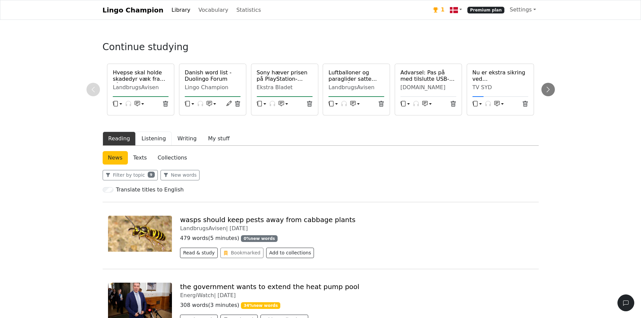
click at [146, 141] on button "Listening" at bounding box center [154, 139] width 36 height 14
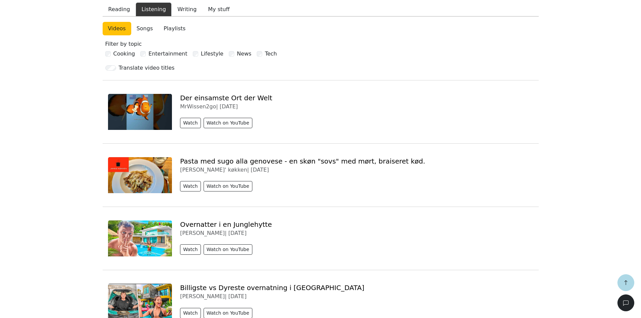
scroll to position [135, 0]
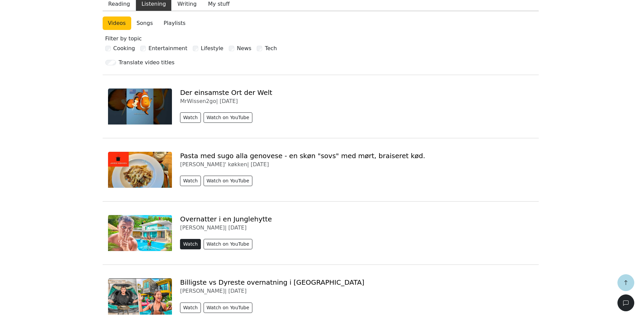
click at [194, 244] on button "Watch" at bounding box center [190, 244] width 21 height 10
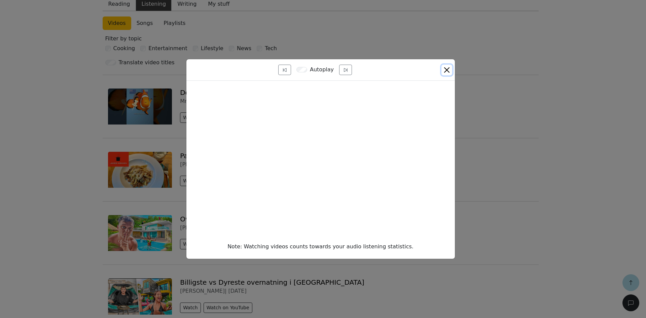
click at [450, 71] on button "Close" at bounding box center [446, 70] width 11 height 11
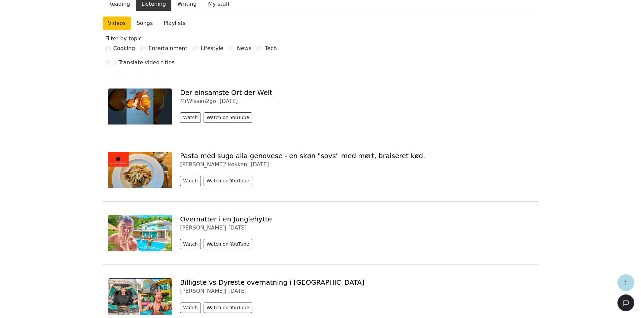
scroll to position [0, 0]
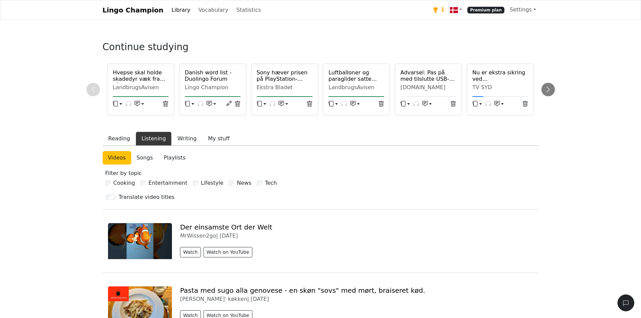
click at [138, 155] on link "Songs" at bounding box center [144, 157] width 27 height 13
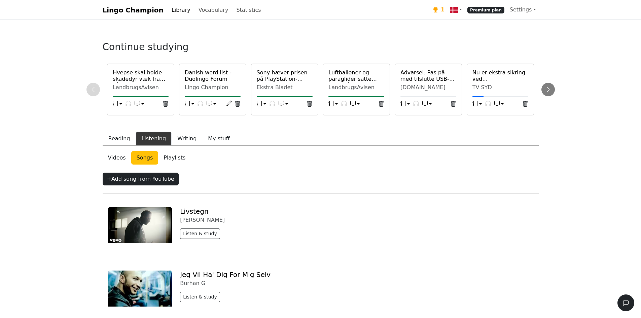
click at [167, 154] on link "Playlists" at bounding box center [174, 157] width 33 height 13
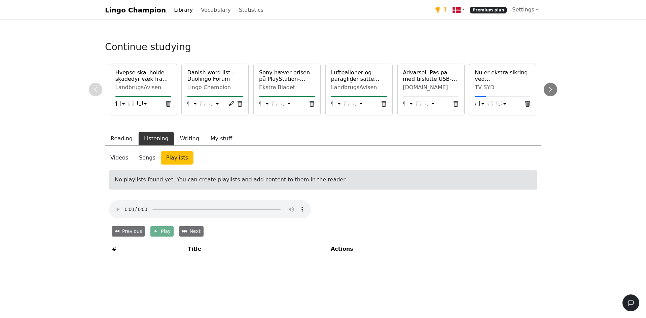
click at [114, 160] on link "Videos" at bounding box center [119, 157] width 29 height 13
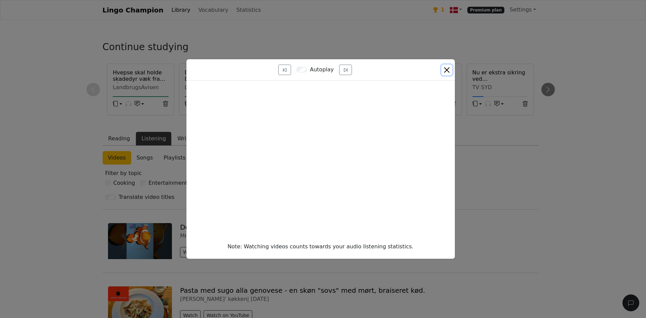
click at [449, 68] on button "Close" at bounding box center [446, 70] width 11 height 11
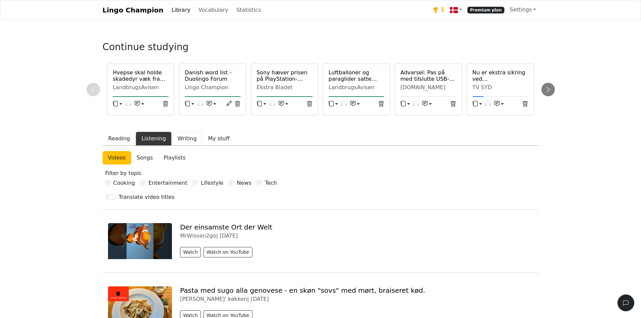
click at [179, 136] on button "Writing" at bounding box center [187, 139] width 31 height 14
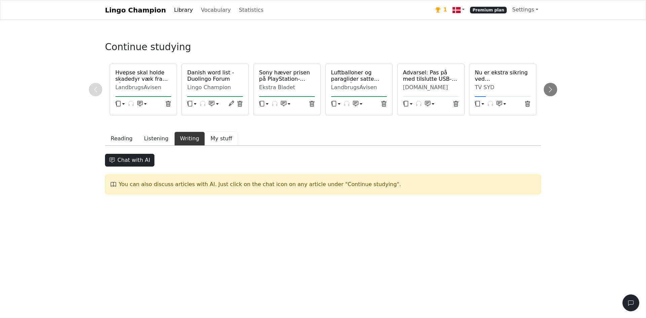
click at [208, 143] on button "My stuff" at bounding box center [221, 139] width 33 height 14
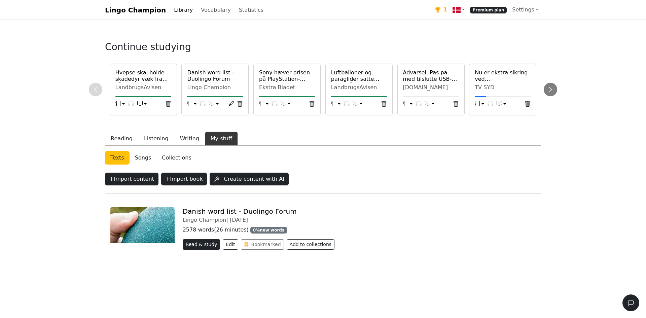
click at [201, 242] on button "Read & study" at bounding box center [202, 244] width 38 height 10
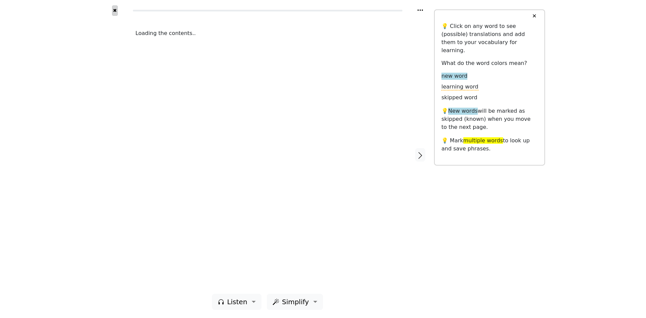
click at [113, 11] on button "✖" at bounding box center [115, 10] width 6 height 10
